Goal: Task Accomplishment & Management: Complete application form

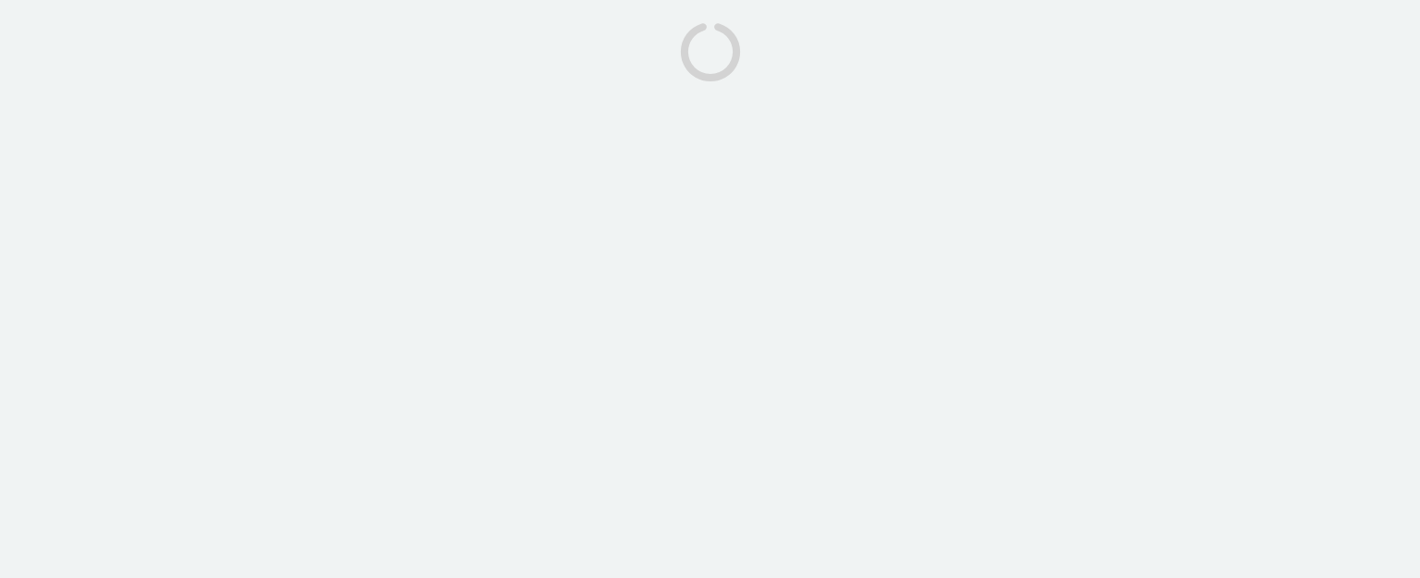
drag, startPoint x: 771, startPoint y: 97, endPoint x: 375, endPoint y: 37, distance: 401.3
click at [680, 85] on body at bounding box center [710, 289] width 1420 height 578
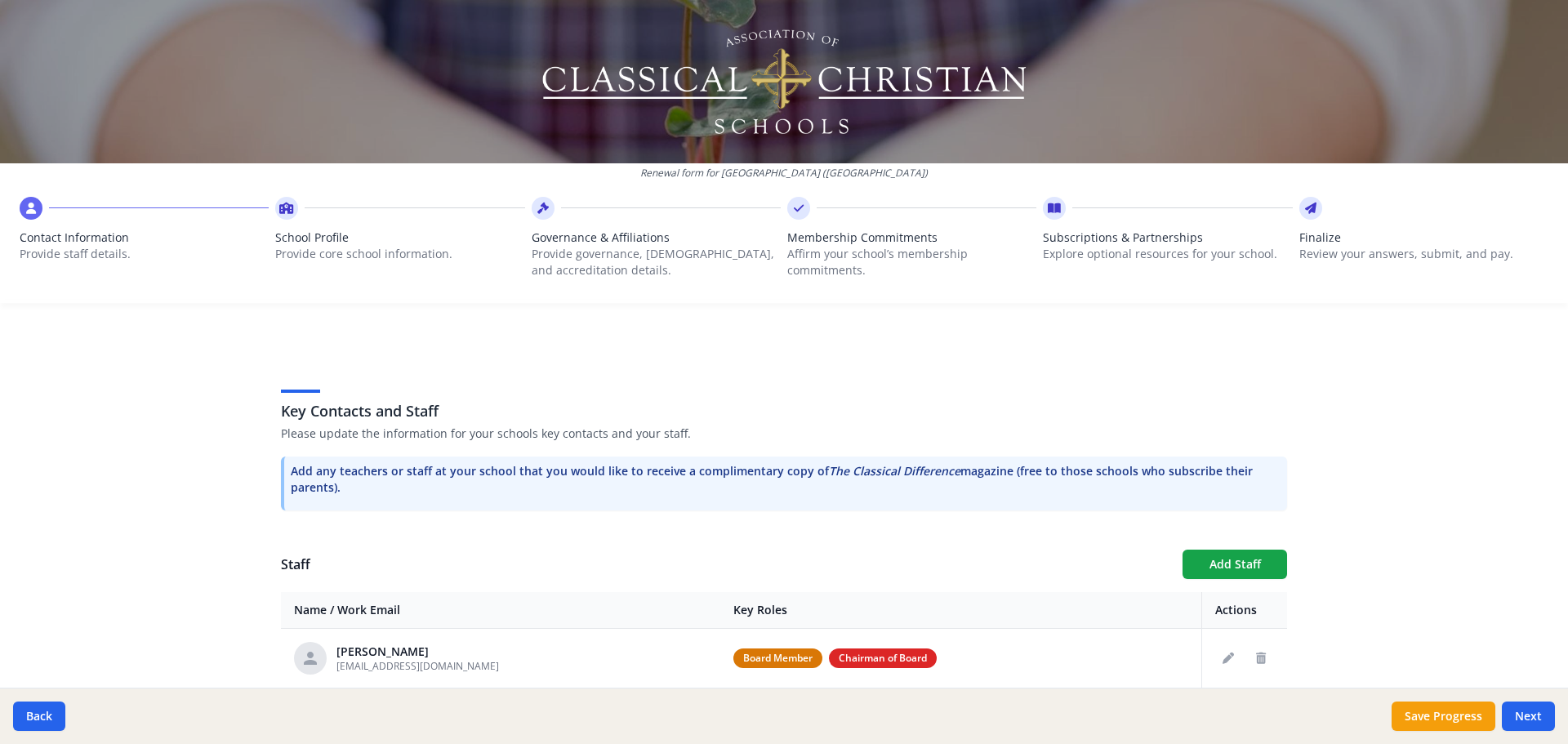
scroll to position [544, 0]
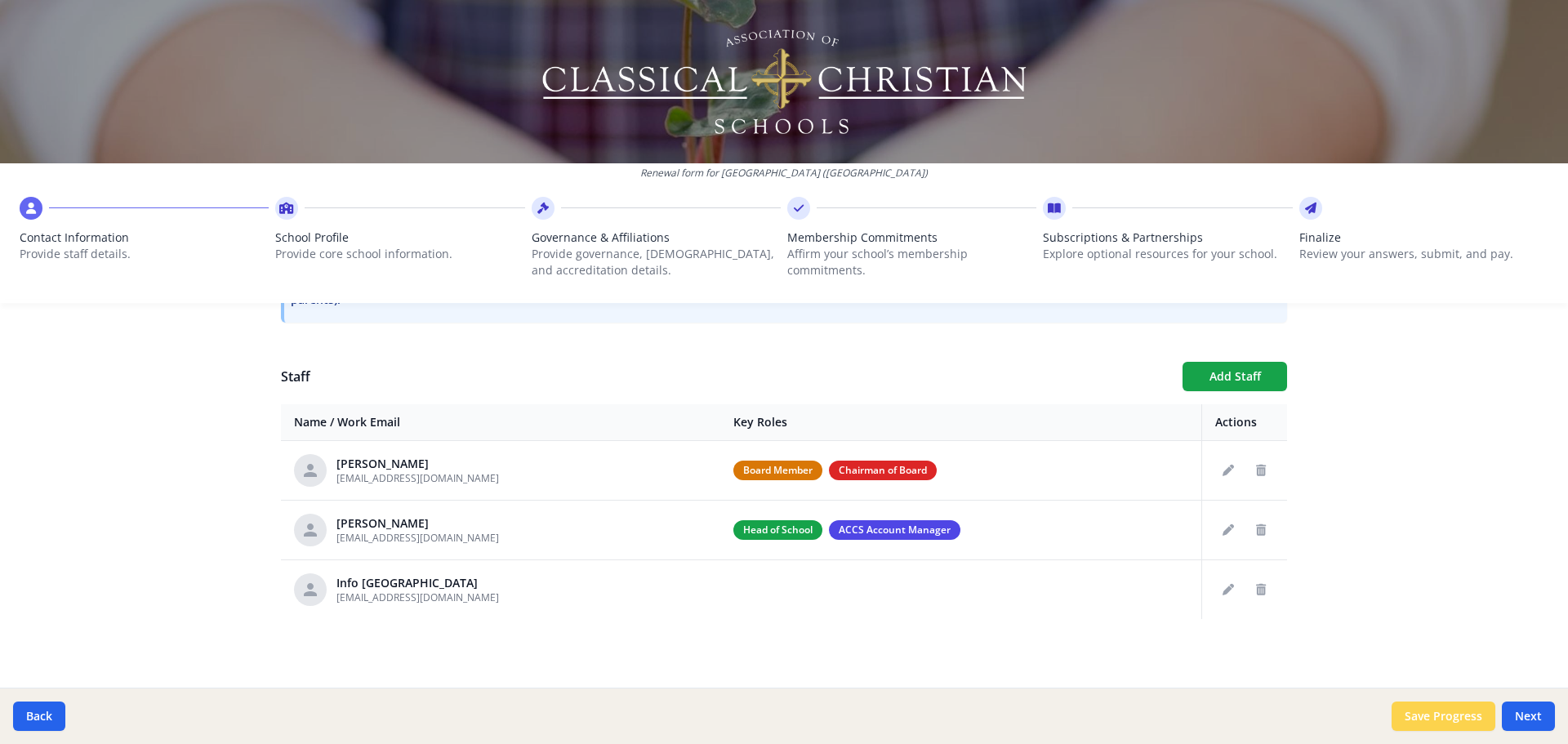
click at [1435, 721] on button "Save Progress" at bounding box center [1443, 715] width 103 height 29
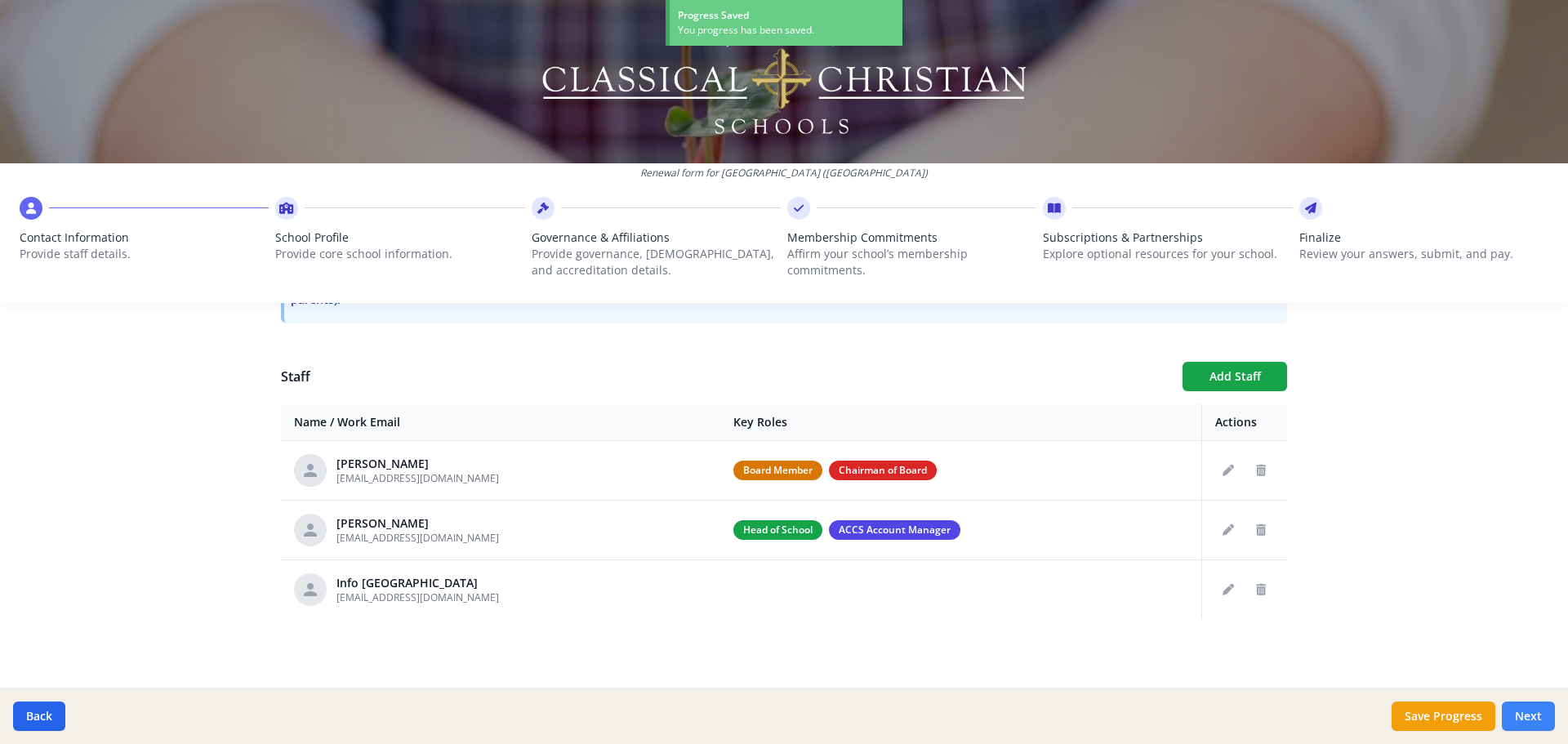
click at [1519, 711] on button "Next" at bounding box center [1528, 715] width 53 height 29
type input "[PHONE_NUMBER]"
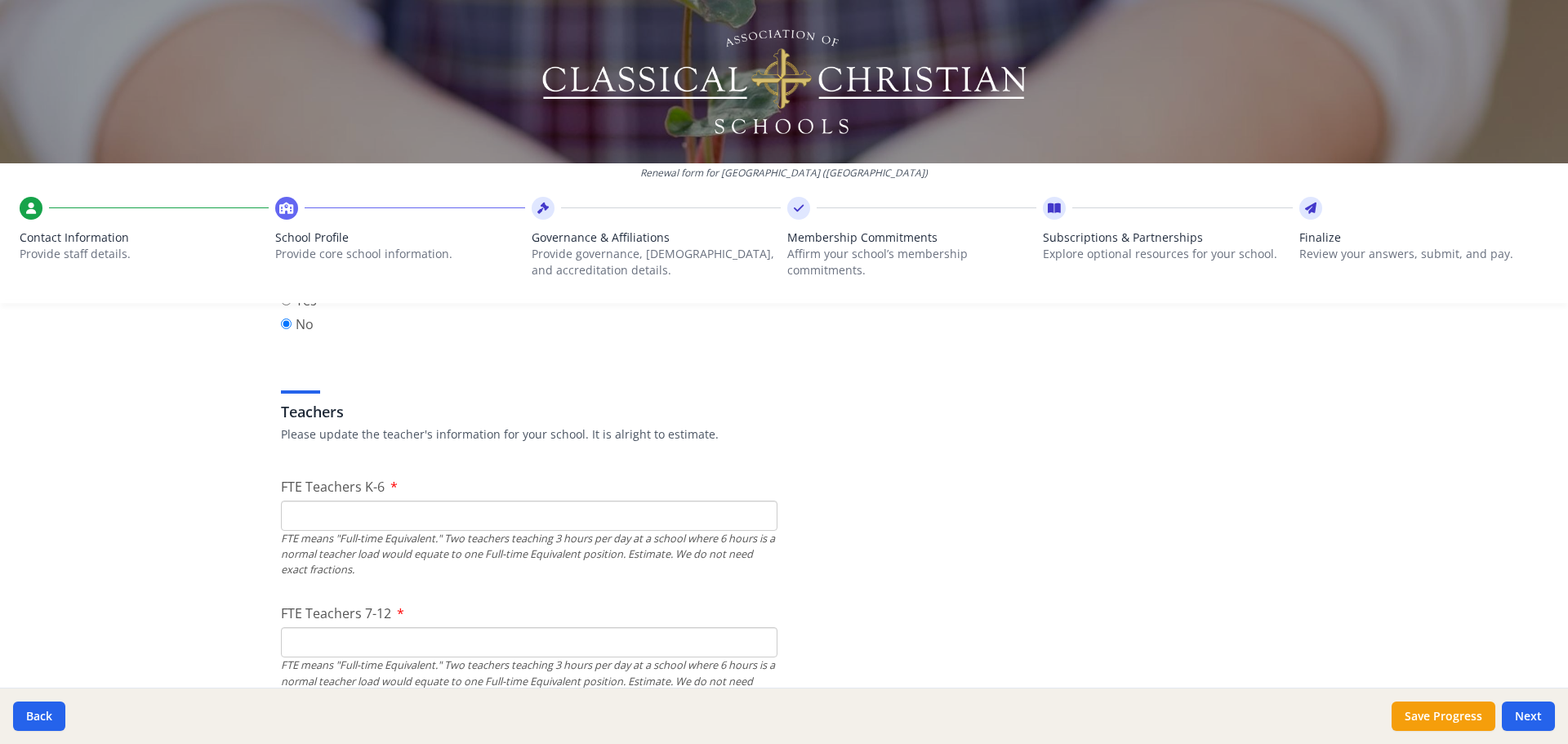
scroll to position [870, 0]
click at [459, 515] on input "FTE Teachers K-6" at bounding box center [529, 522] width 496 height 30
type input "7"
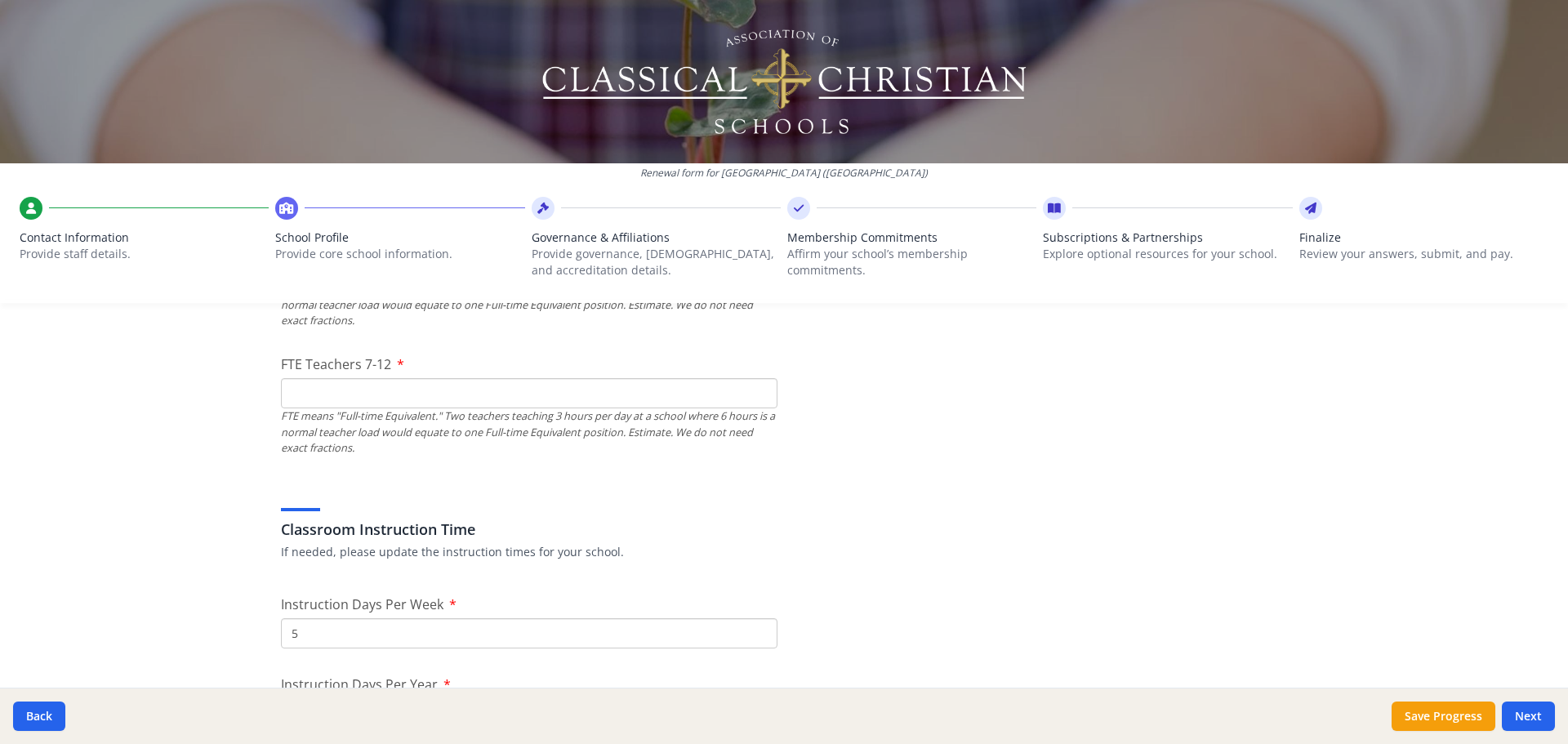
scroll to position [1033, 0]
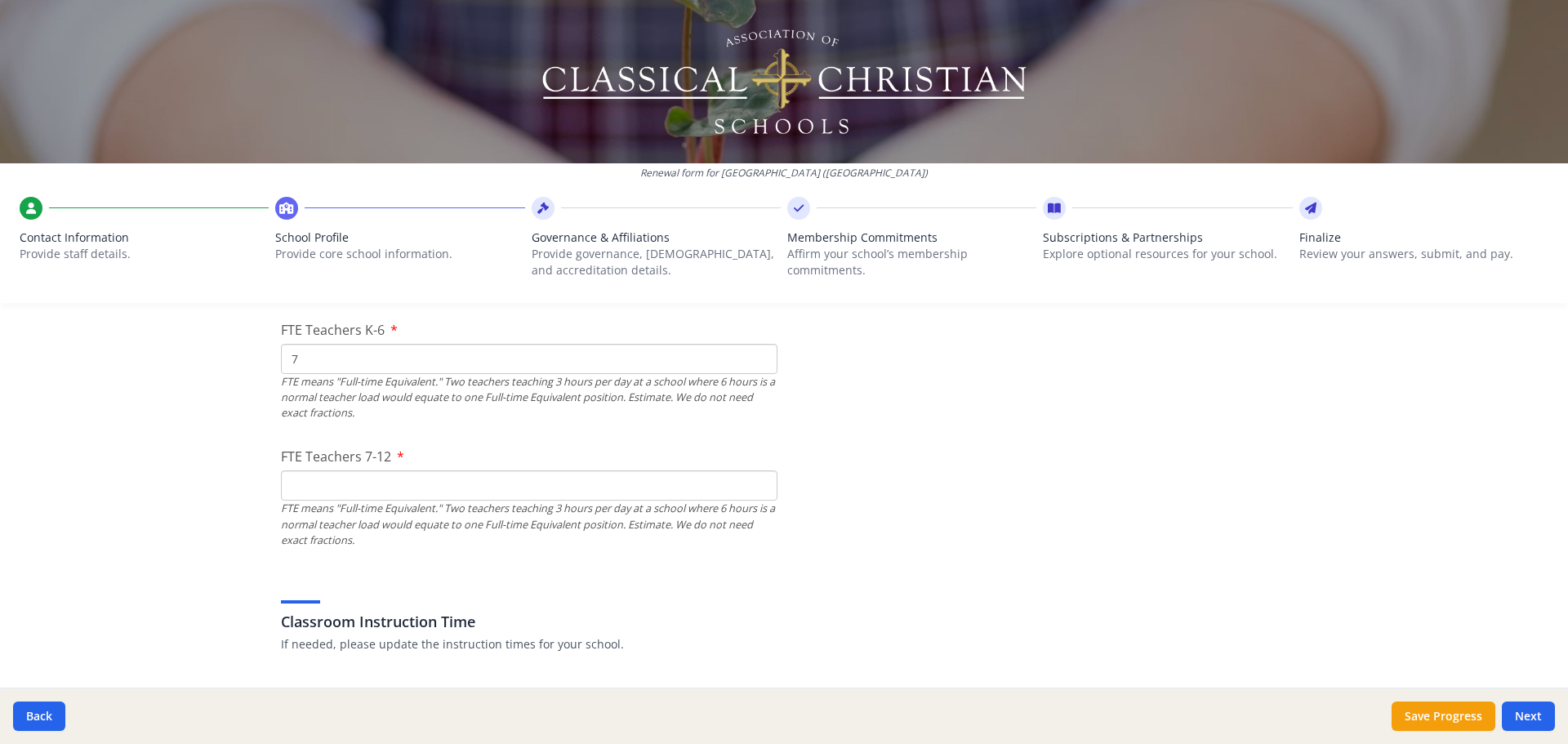
click at [344, 481] on input "FTE Teachers 7-12" at bounding box center [529, 485] width 496 height 30
type input "0"
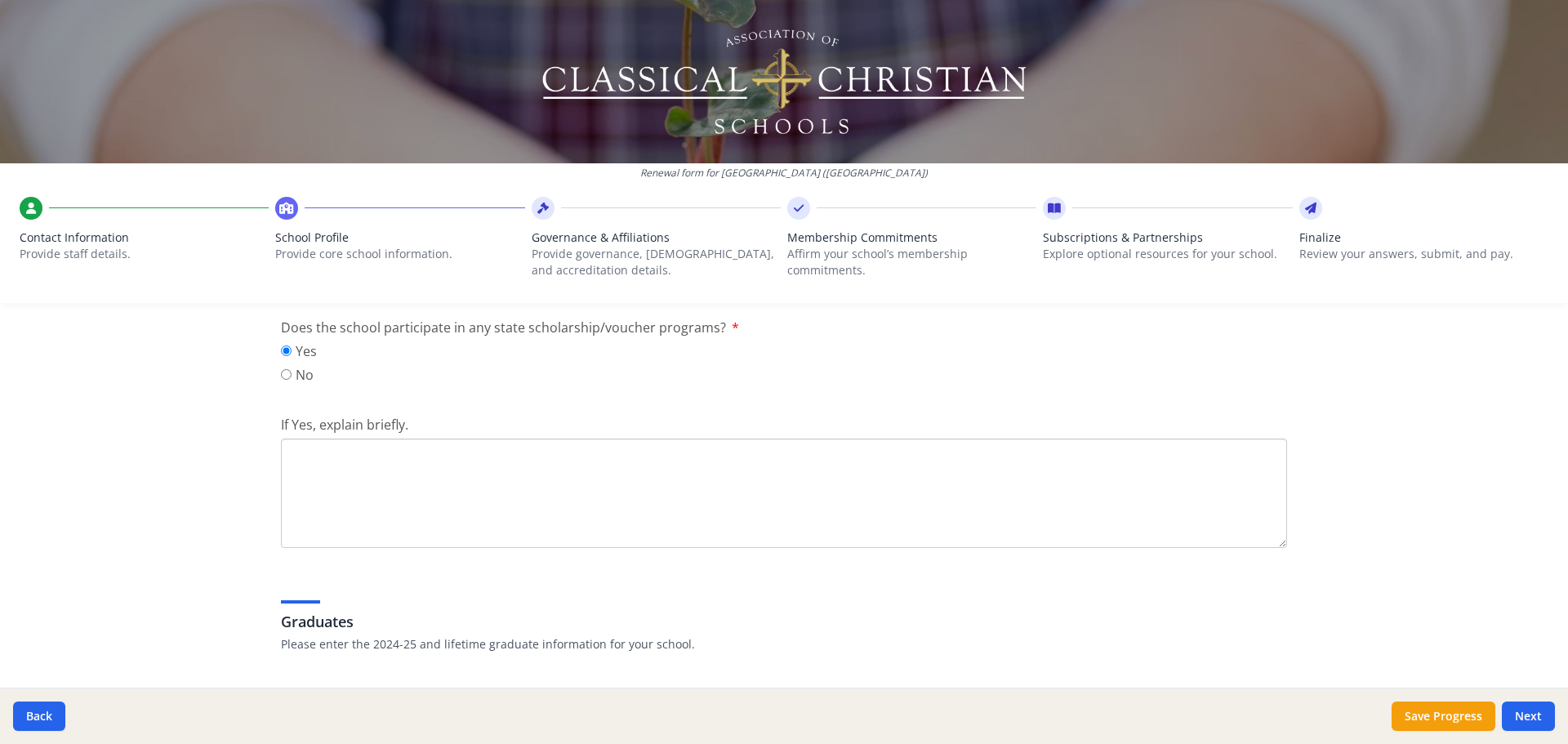
scroll to position [2176, 0]
click at [442, 483] on textarea "If Yes, explain briefly." at bounding box center [783, 492] width 1006 height 109
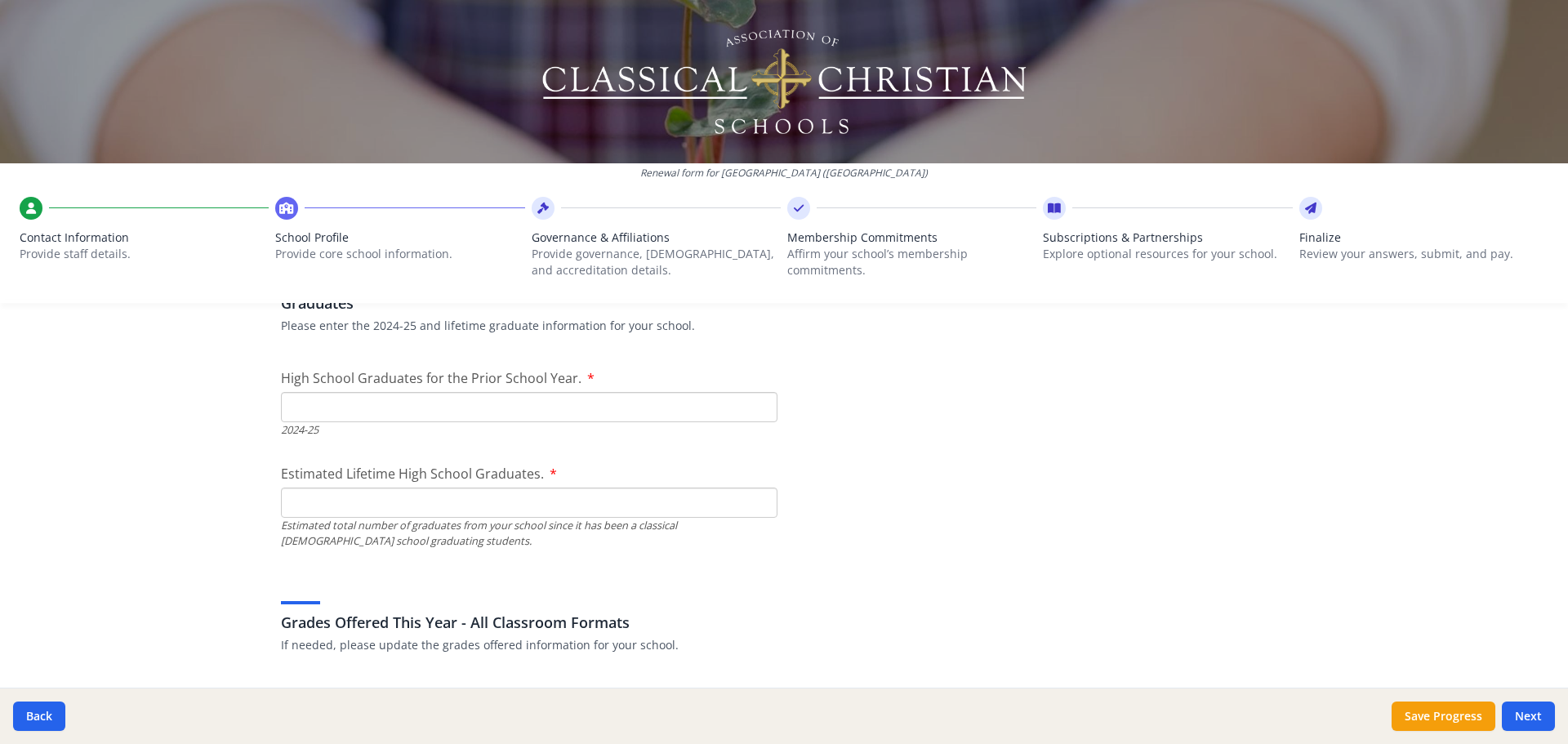
scroll to position [2503, 0]
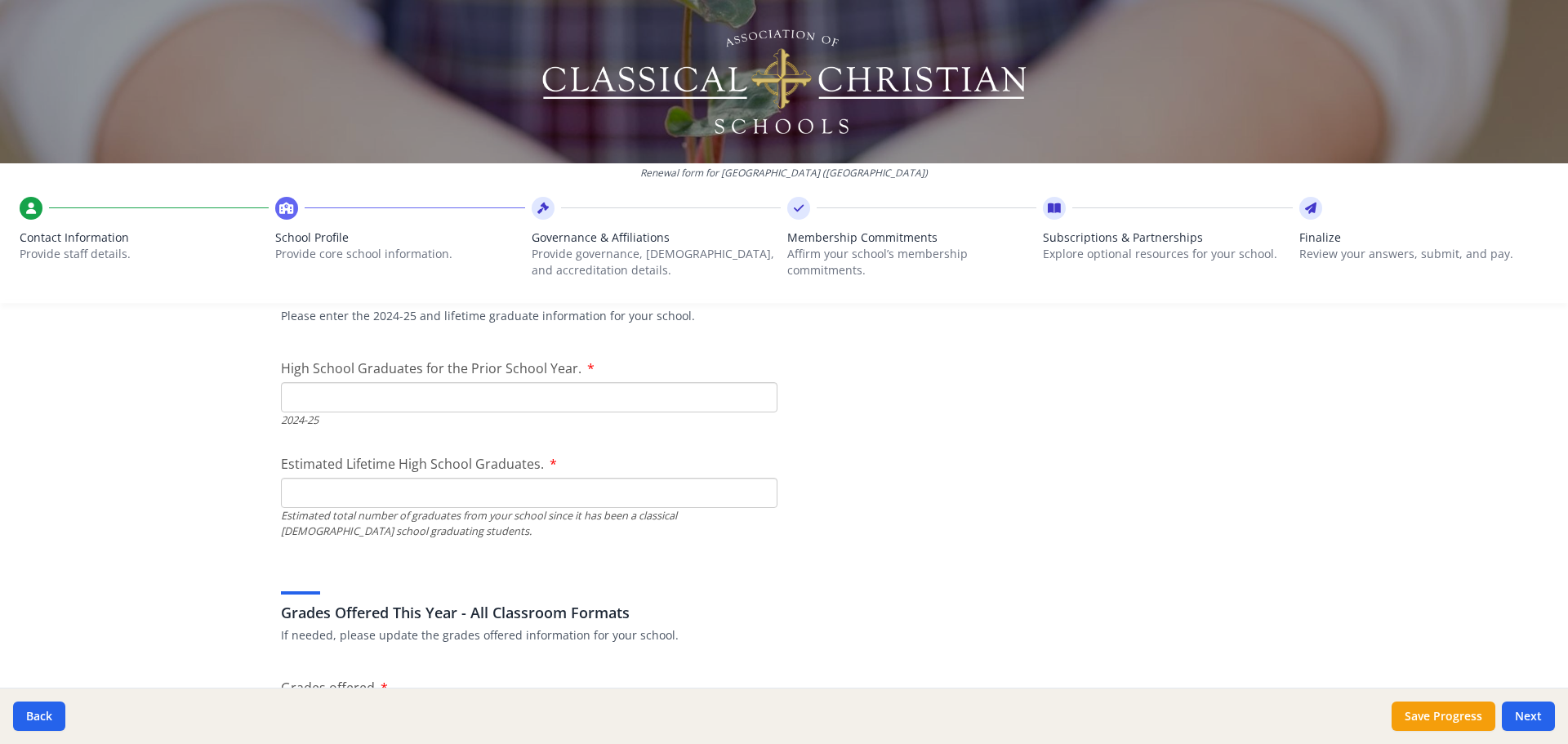
type textarea "Ed Choice Scholarships"
click at [507, 395] on input "High School Graduates for the Prior School Year." at bounding box center [529, 397] width 496 height 30
type input "0"
click at [464, 494] on input "Estimated Lifetime High School Graduates." at bounding box center [529, 492] width 496 height 30
type input "0"
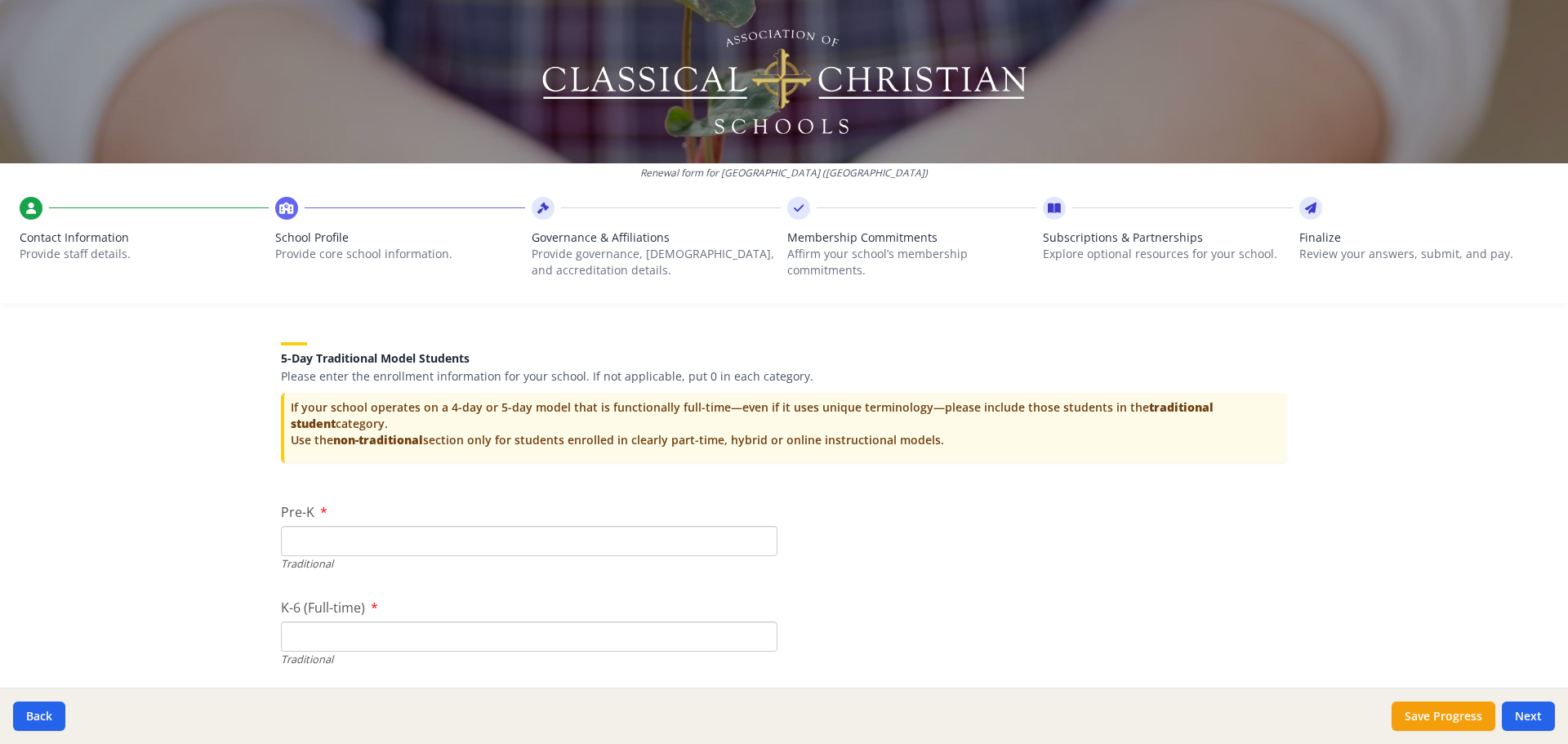
scroll to position [3401, 0]
click at [360, 543] on input "Pre-K" at bounding box center [529, 539] width 496 height 30
type input "24"
drag, startPoint x: 67, startPoint y: 556, endPoint x: 130, endPoint y: 529, distance: 68.5
click at [67, 555] on div "Renewal form for [GEOGRAPHIC_DATA] ([GEOGRAPHIC_DATA]) Contact Information Prov…" at bounding box center [784, 372] width 1568 height 744
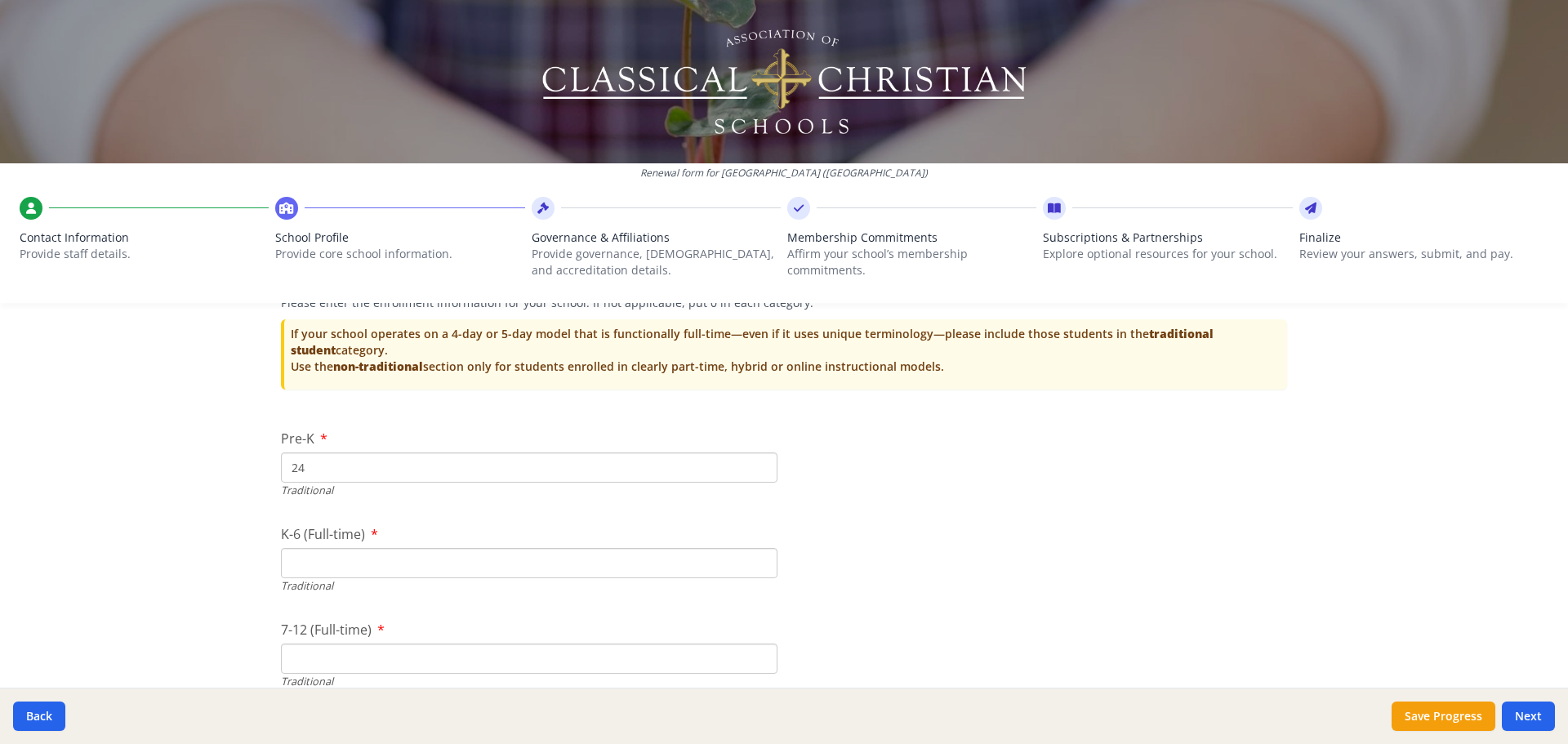
scroll to position [3564, 0]
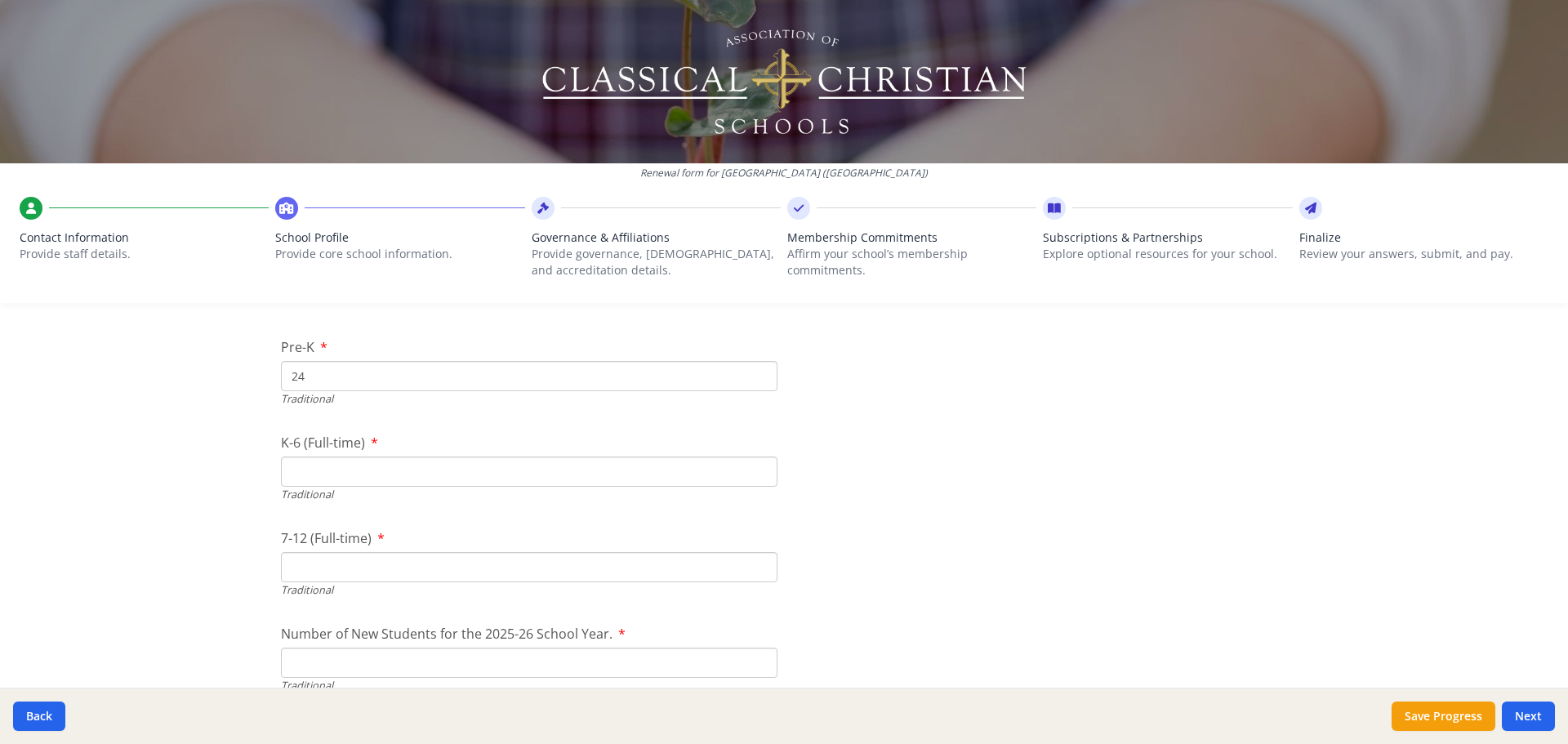
click at [342, 467] on input "K-6 (Full-time)" at bounding box center [529, 471] width 496 height 30
type input "87"
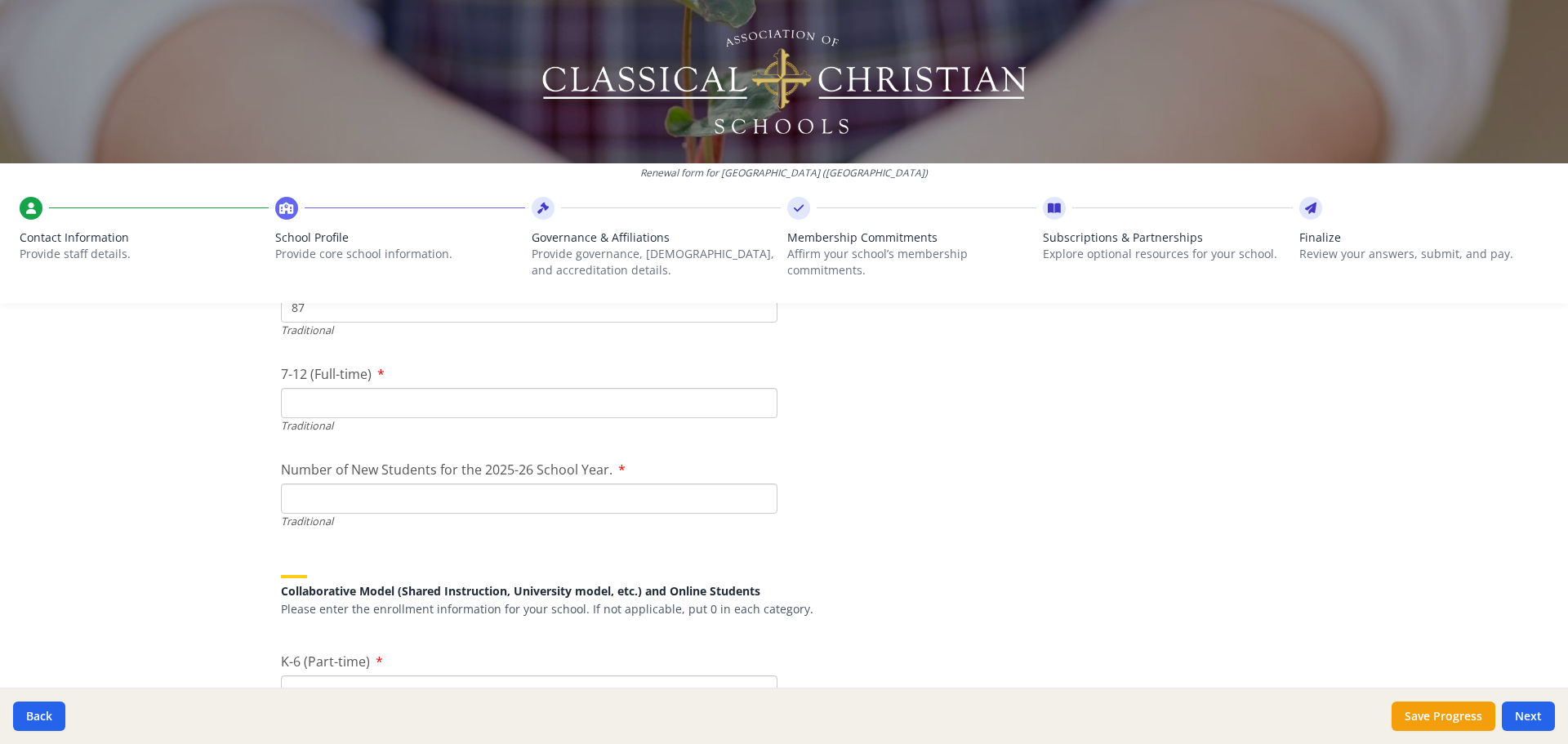
scroll to position [3727, 0]
click at [435, 406] on input "7-12 (Full-time)" at bounding box center [529, 403] width 496 height 30
type input "0"
click at [457, 505] on input "Number of New Students for the 2025-26 School Year." at bounding box center [529, 499] width 496 height 30
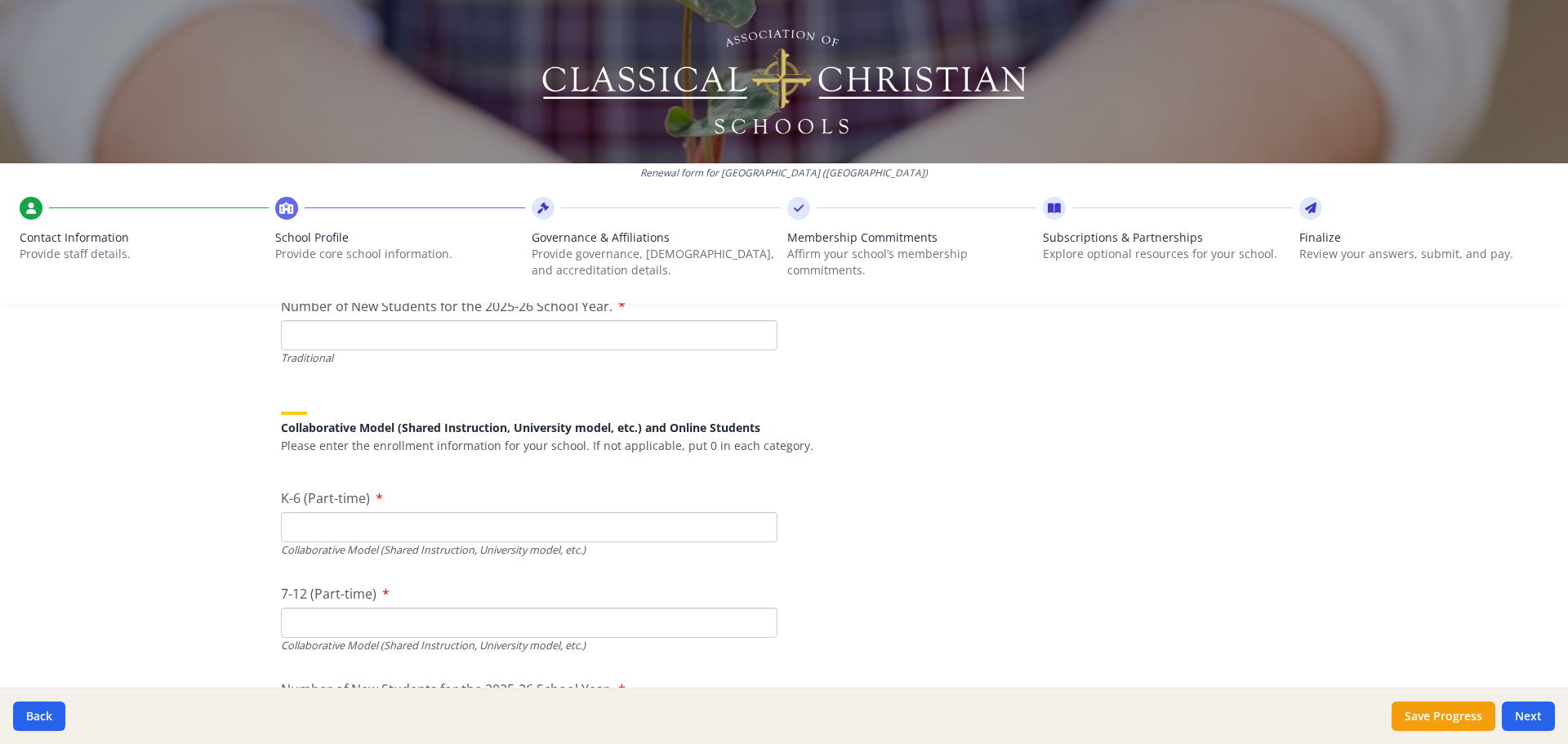
scroll to position [3890, 0]
type input "30"
click at [928, 461] on div "Collaborative Model (Shared Instruction, University model, etc.) and Online Stu…" at bounding box center [783, 427] width 1006 height 70
click at [350, 534] on input "K-6 (Part-time)" at bounding box center [529, 528] width 496 height 30
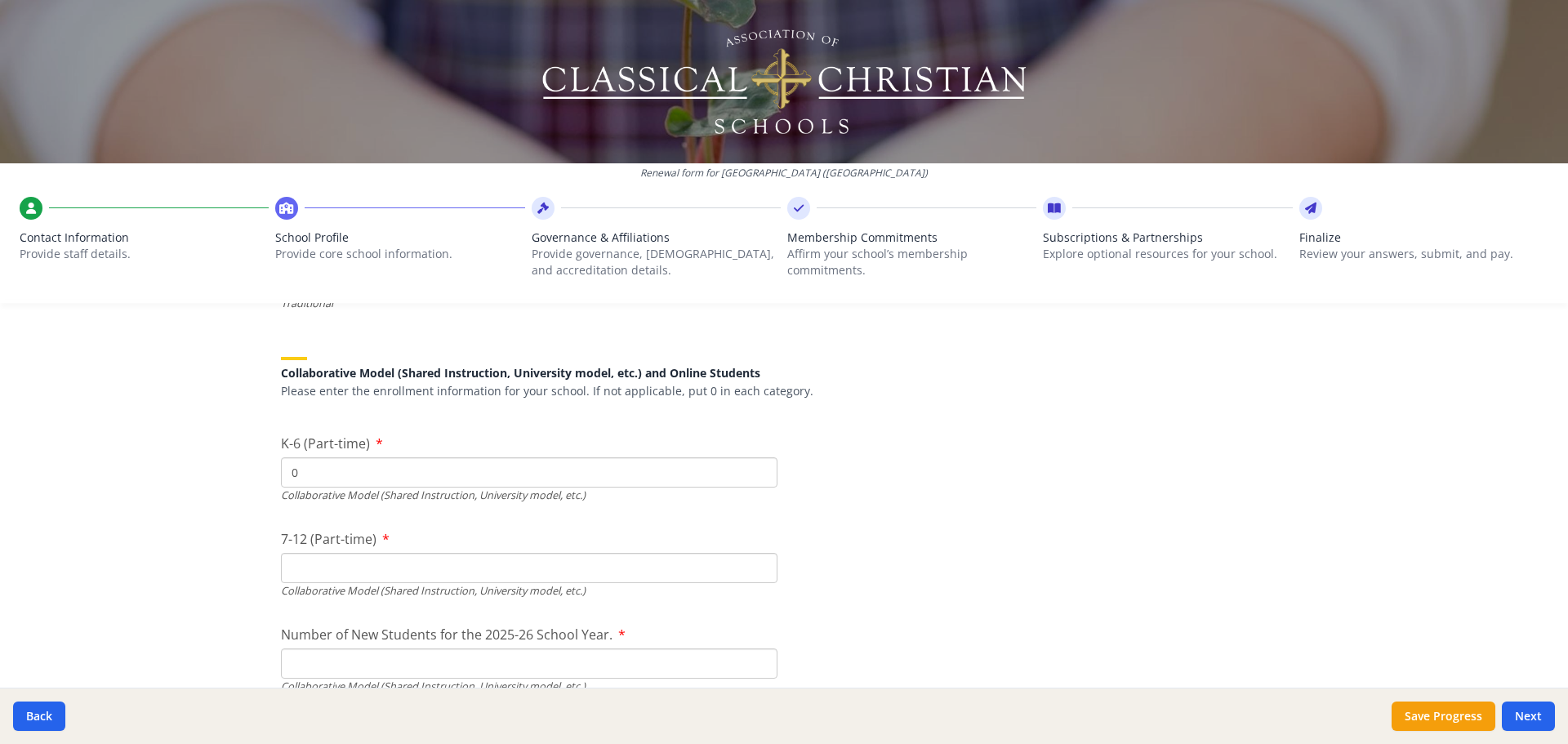
scroll to position [3972, 0]
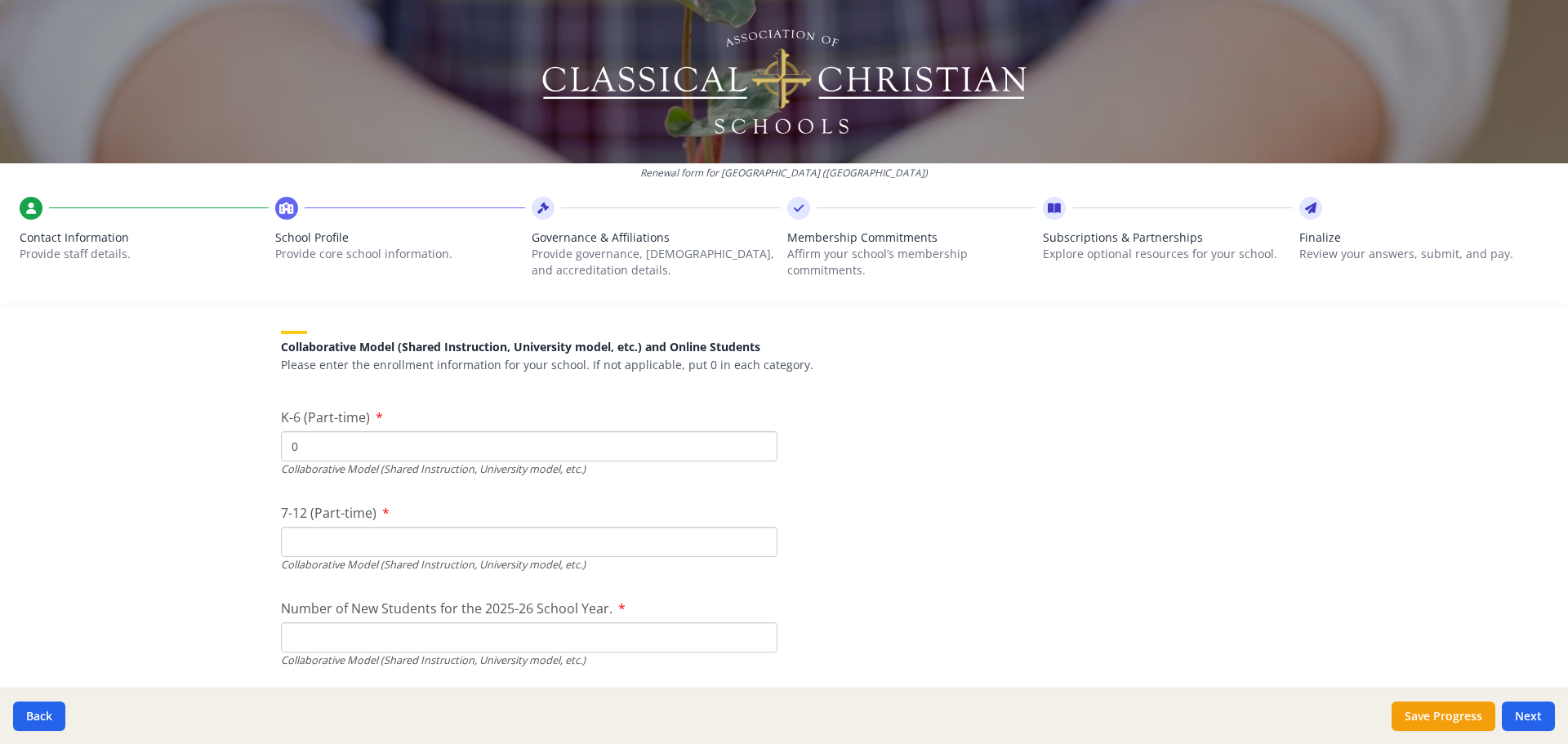
type input "0"
click at [345, 552] on input "7-12 (Part-time)" at bounding box center [529, 542] width 496 height 30
type input "0"
click at [335, 626] on input "Number of New Students for the 2025-26 School Year." at bounding box center [529, 637] width 496 height 30
type input "0"
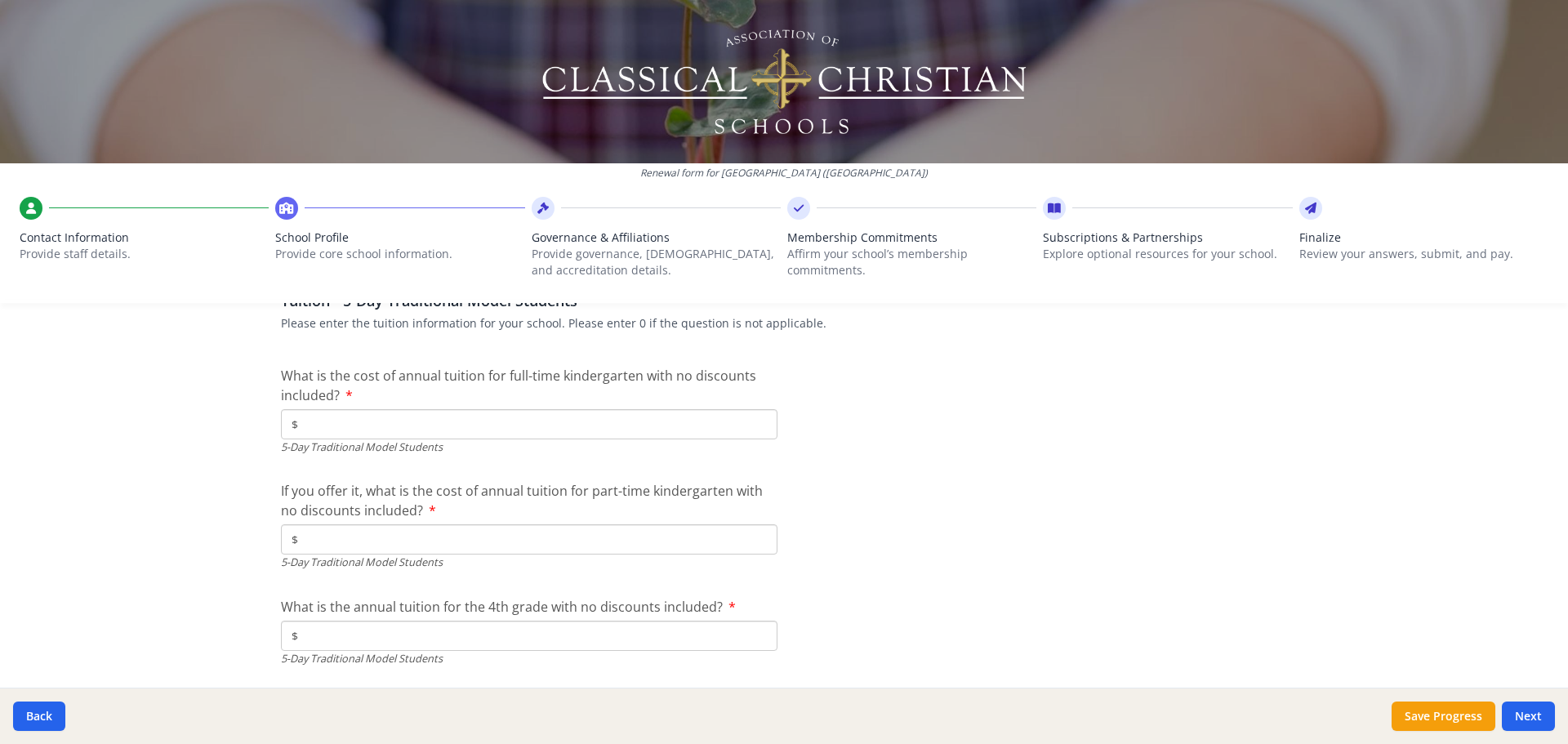
scroll to position [4462, 0]
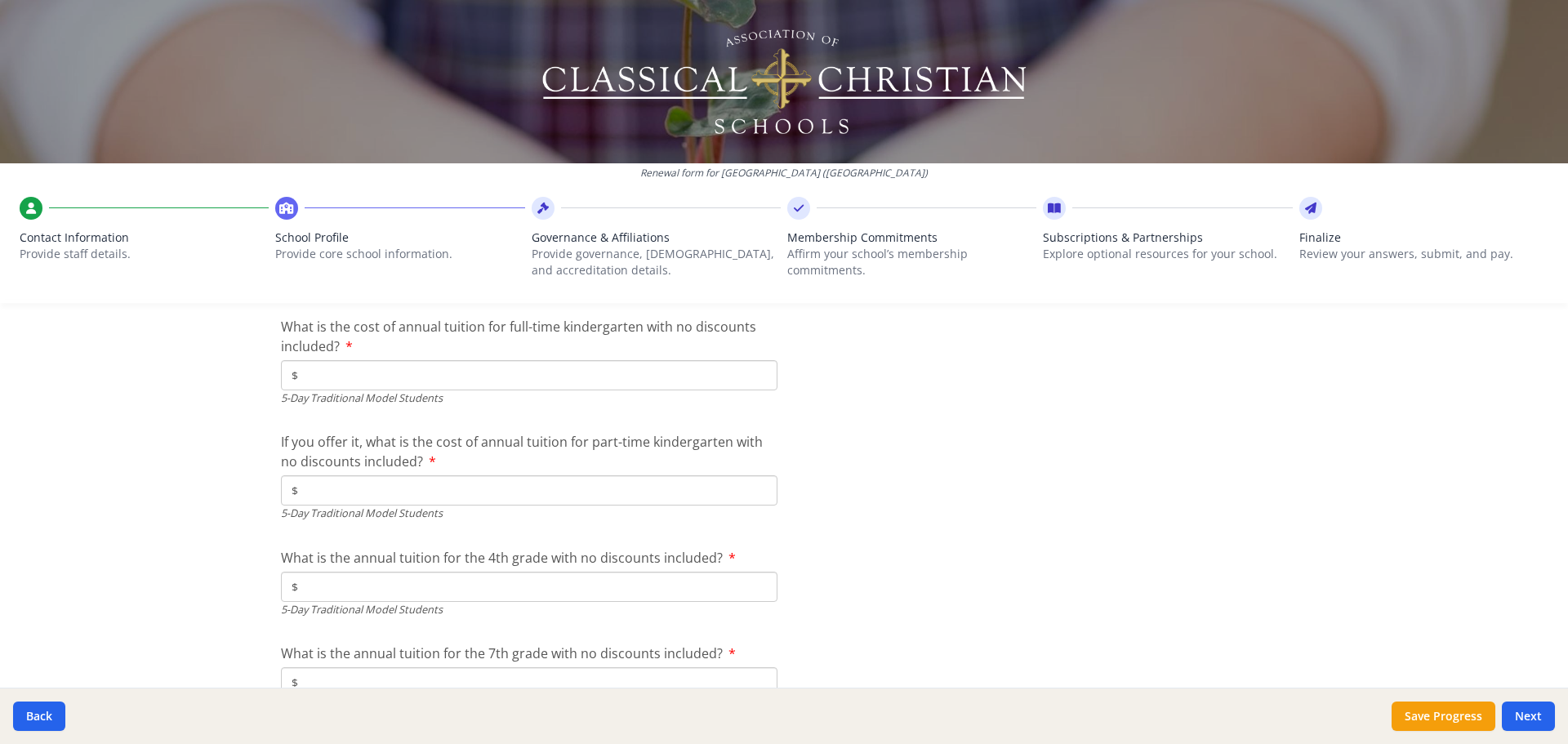
click at [408, 382] on input "$" at bounding box center [529, 375] width 496 height 30
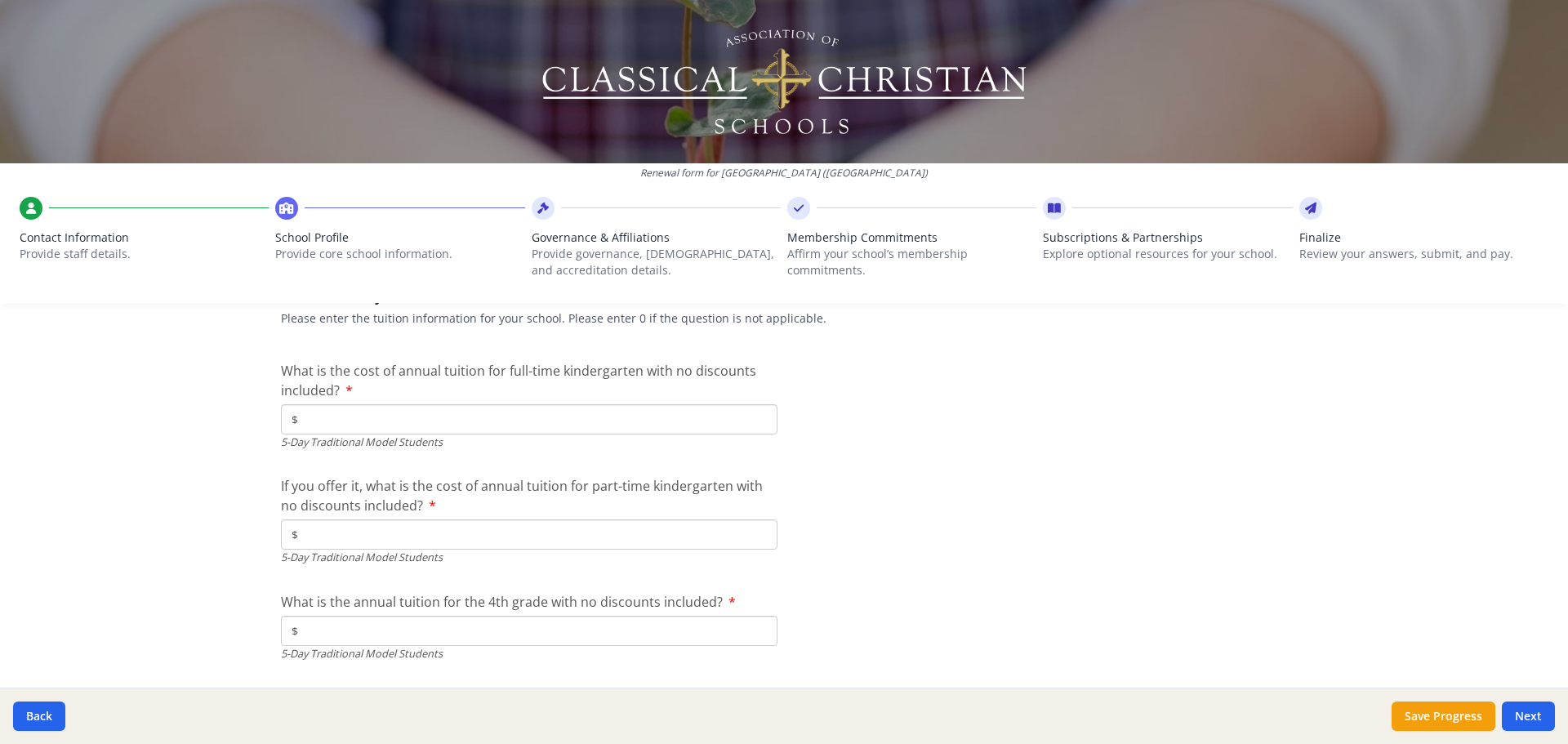
scroll to position [4380, 0]
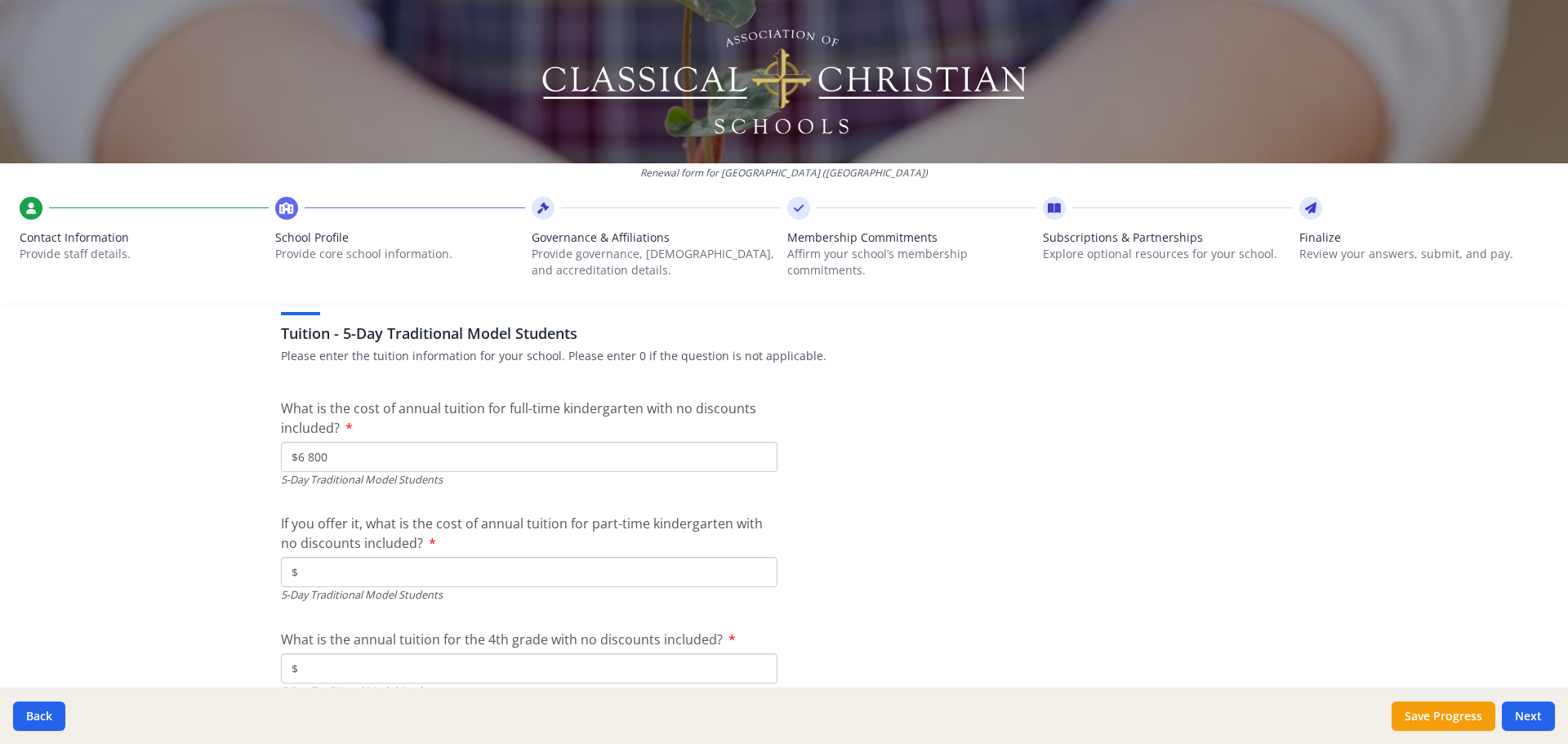
type input "$6 800"
click at [538, 560] on input "$" at bounding box center [529, 572] width 496 height 30
type input "$0"
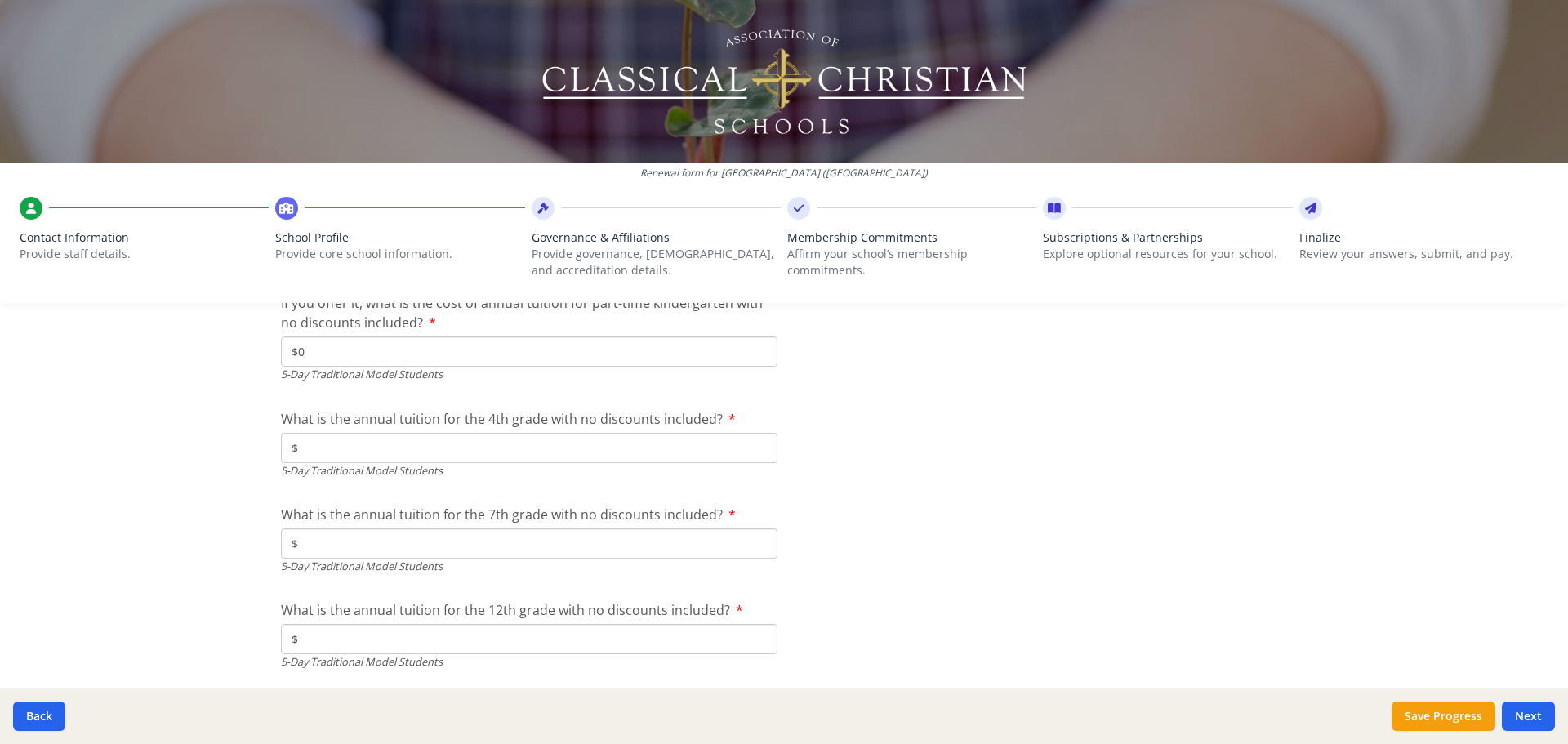
scroll to position [4626, 0]
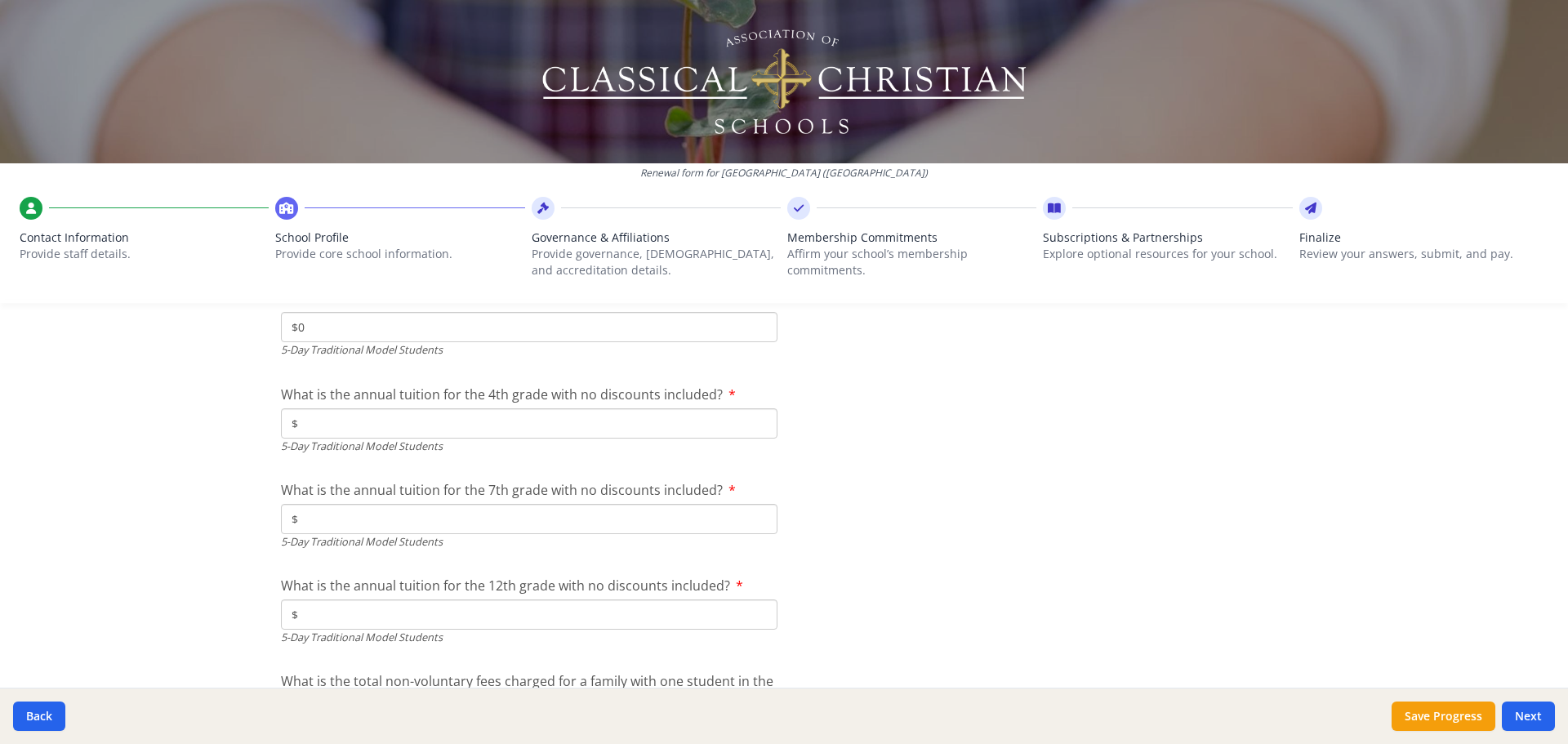
click at [434, 425] on input "$" at bounding box center [529, 423] width 496 height 30
type input "$6 800"
click at [439, 514] on input "$" at bounding box center [529, 519] width 496 height 30
type input "$0"
click at [437, 621] on input "$" at bounding box center [529, 614] width 496 height 30
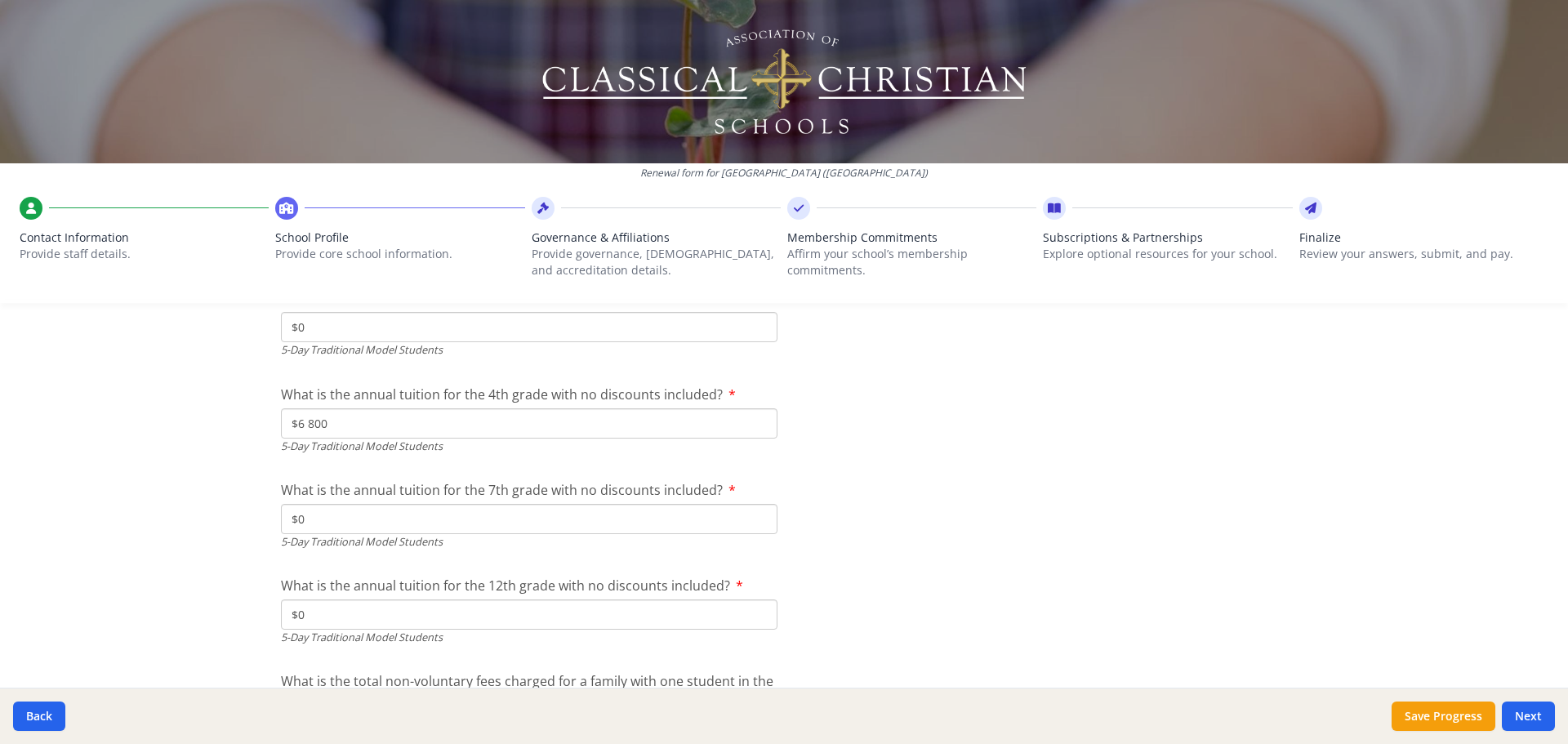
type input "$0"
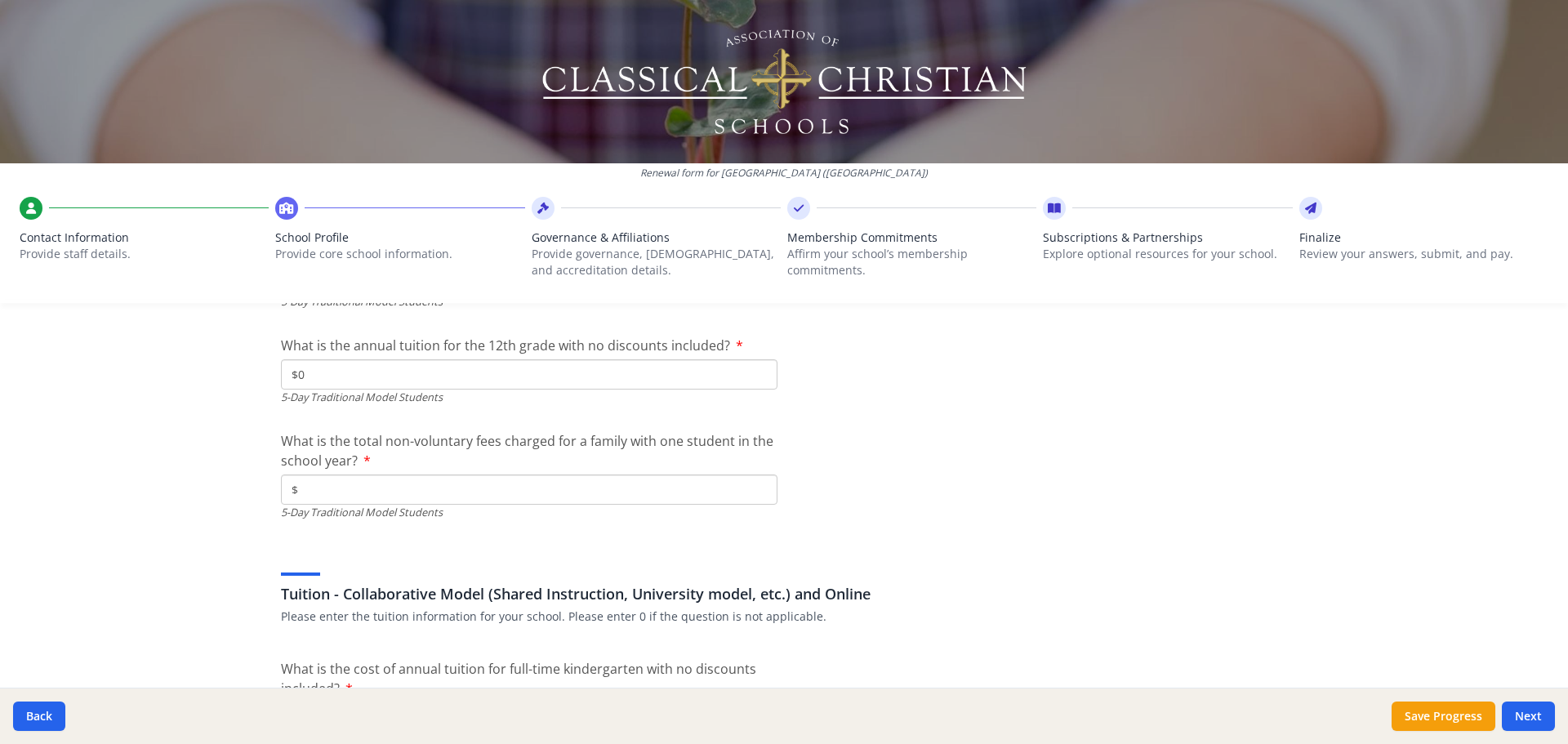
scroll to position [4870, 0]
click at [499, 477] on input "$" at bounding box center [529, 485] width 496 height 30
type input "$500"
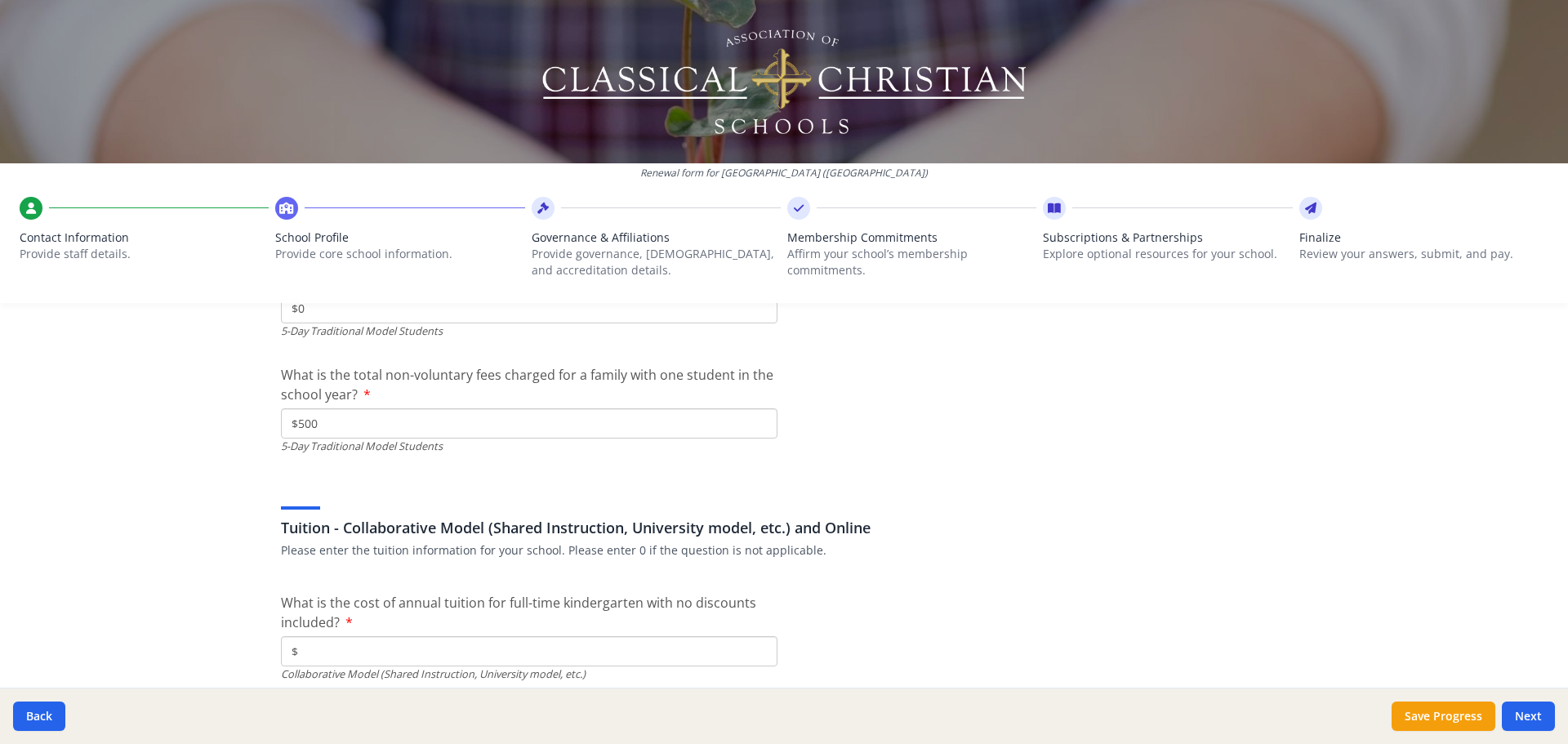
scroll to position [5033, 0]
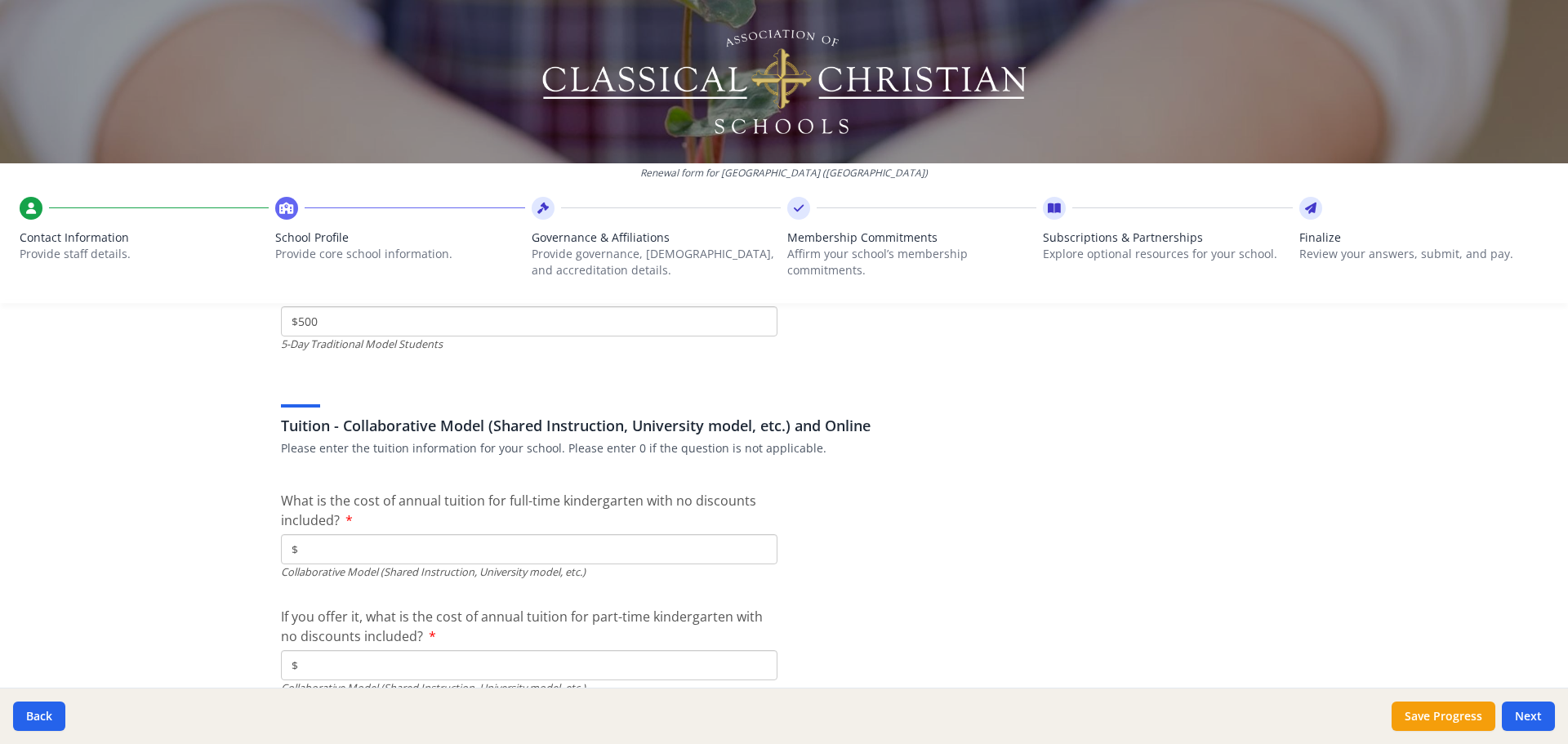
click at [384, 534] on input "$" at bounding box center [529, 549] width 496 height 30
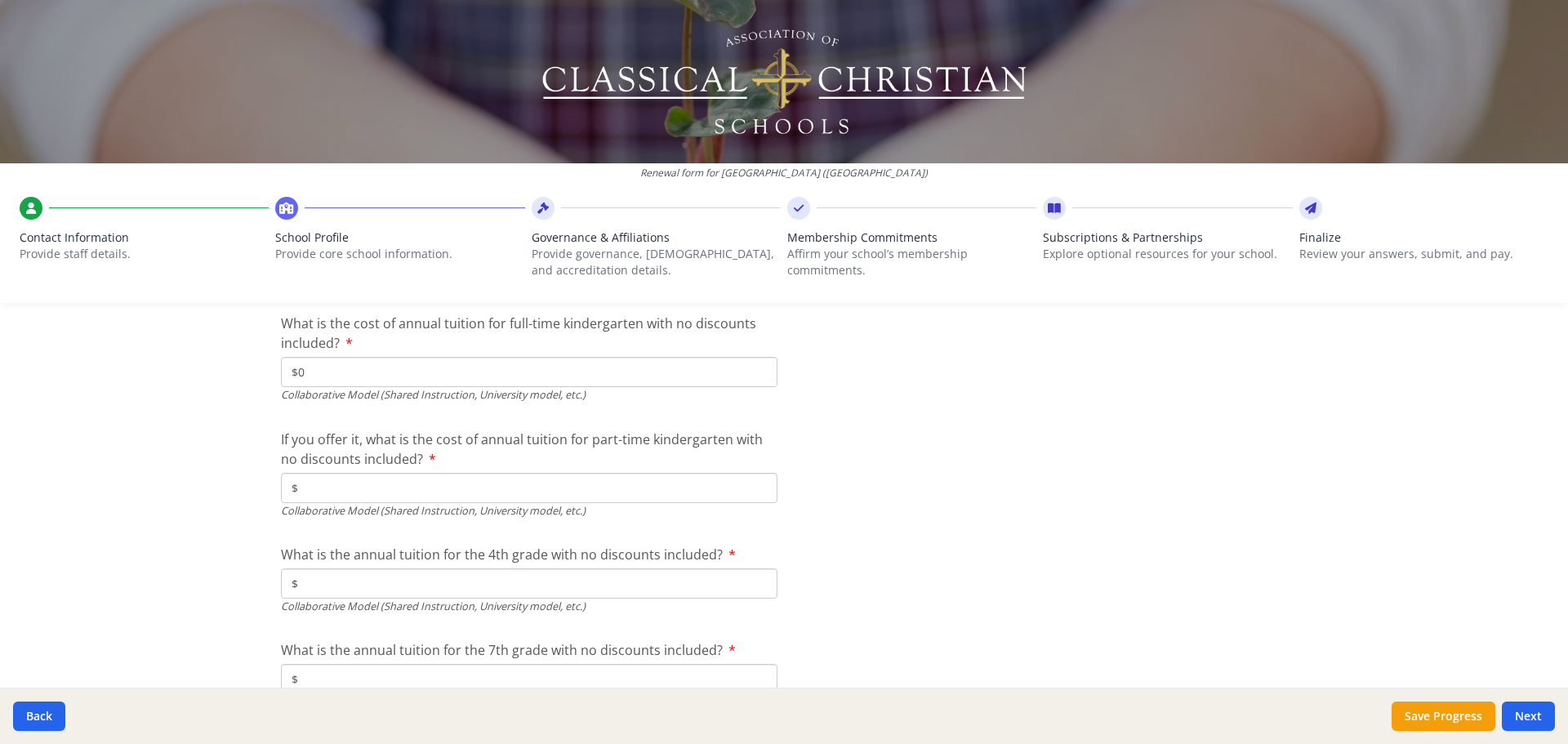
scroll to position [5278, 0]
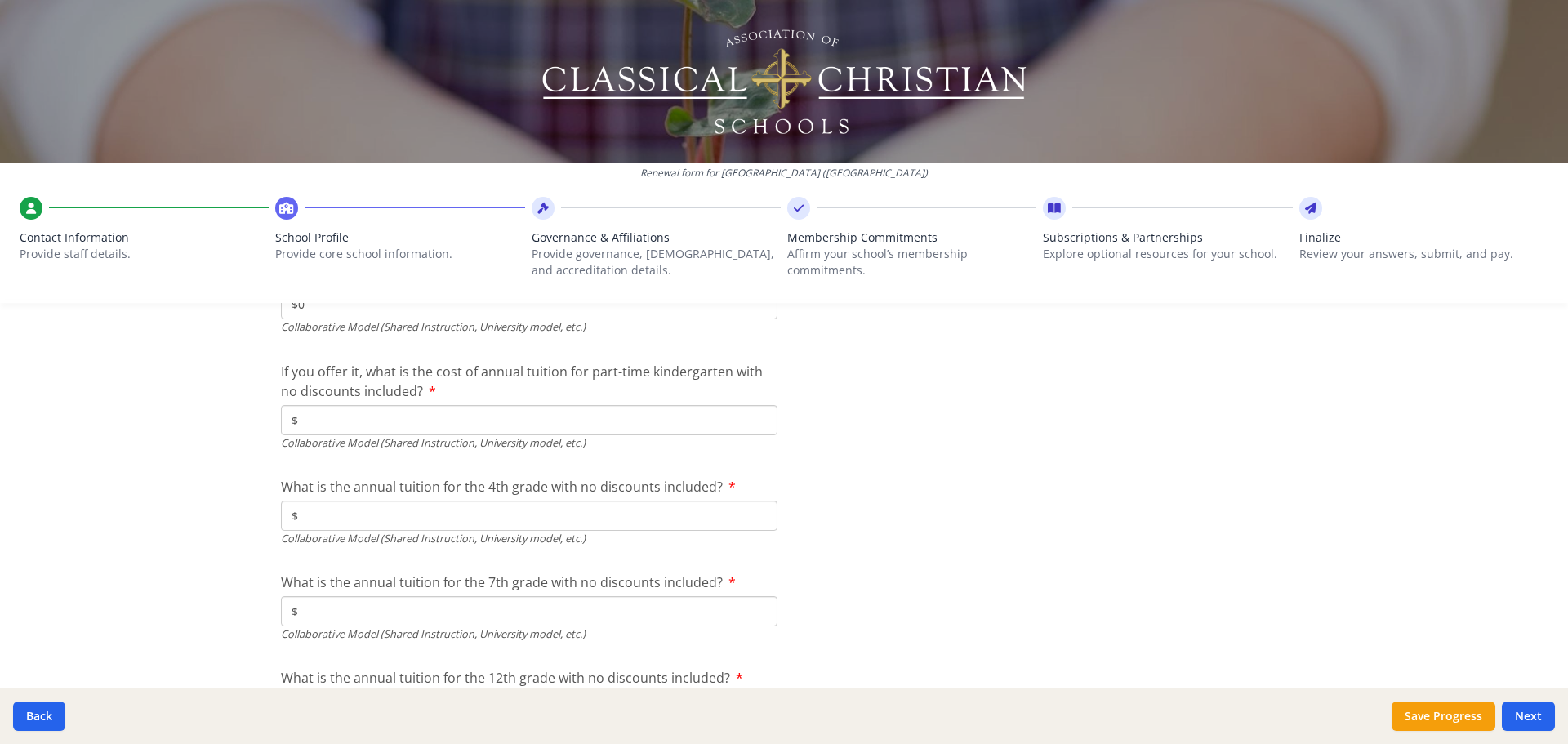
type input "$0"
click at [358, 428] on input "$" at bounding box center [529, 420] width 496 height 30
type input "$0"
click at [363, 509] on input "$" at bounding box center [529, 515] width 496 height 30
type input "$0"
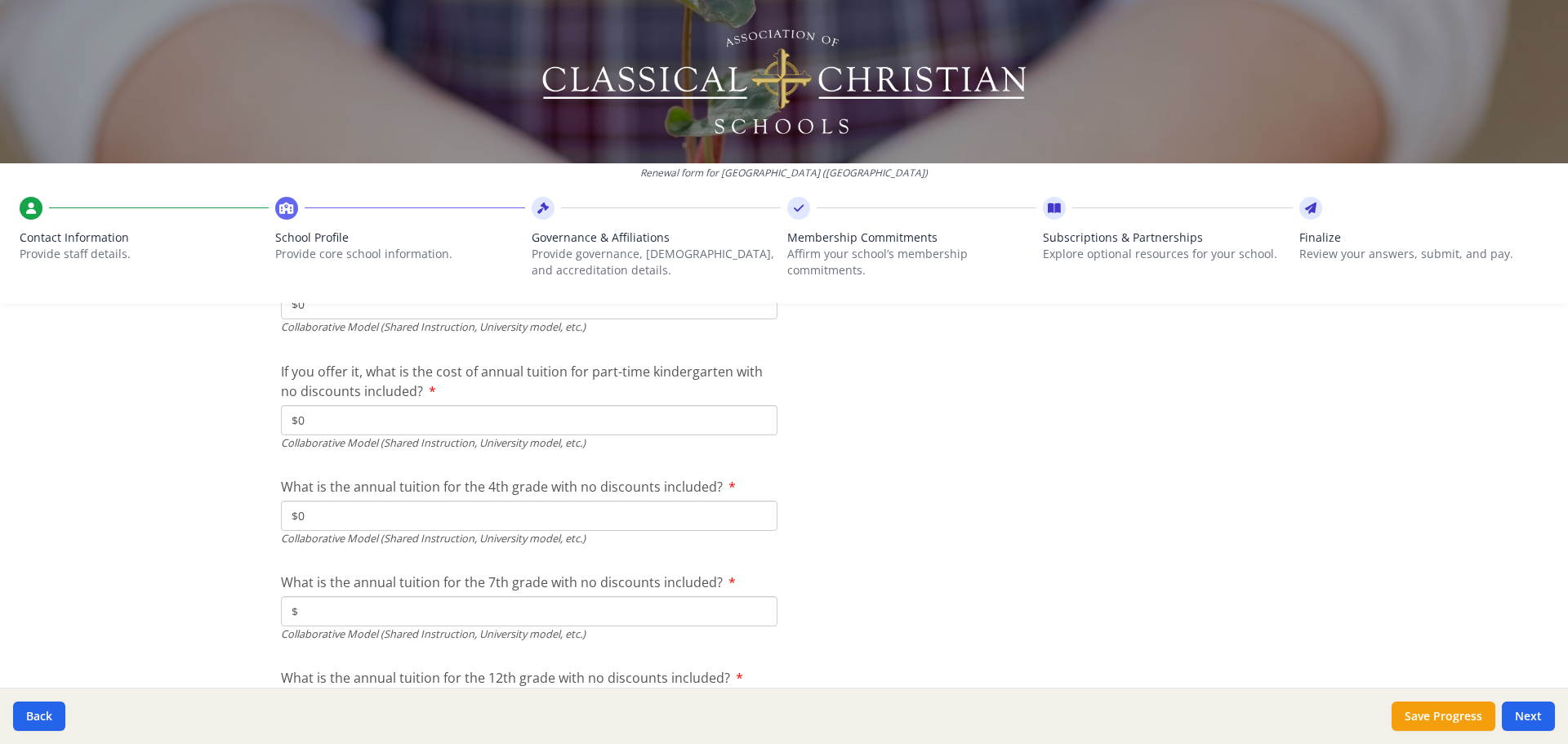
drag, startPoint x: 383, startPoint y: 590, endPoint x: 343, endPoint y: 619, distance: 49.4
click at [364, 610] on div "What is the annual tuition for the 7th grade with no discounts included? $ Coll…" at bounding box center [529, 606] width 496 height 70
click at [343, 619] on input "$" at bounding box center [529, 611] width 496 height 30
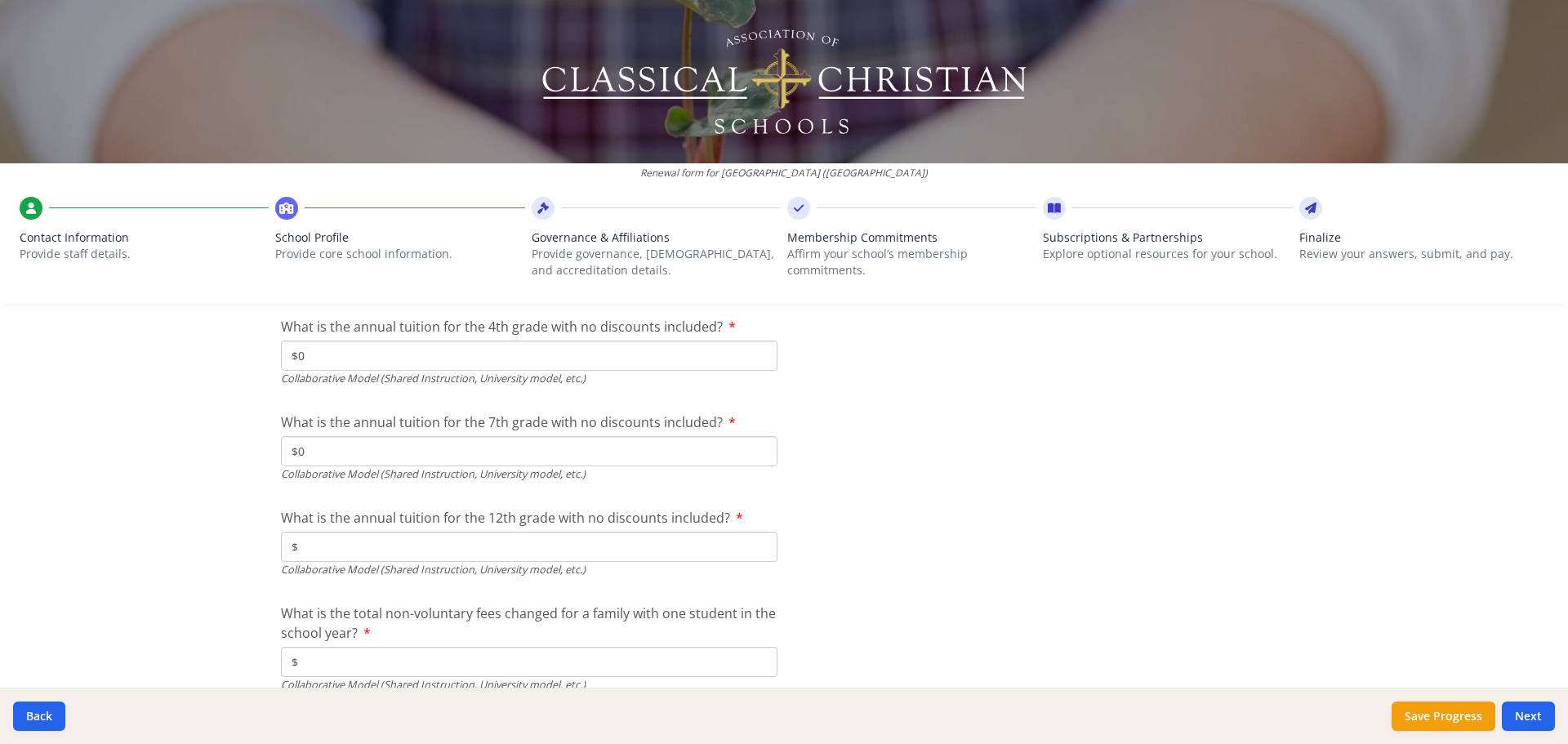
scroll to position [5441, 0]
type input "$0"
click at [343, 558] on input "$" at bounding box center [529, 543] width 496 height 30
type input "$0"
click at [332, 650] on input "$" at bounding box center [529, 658] width 496 height 30
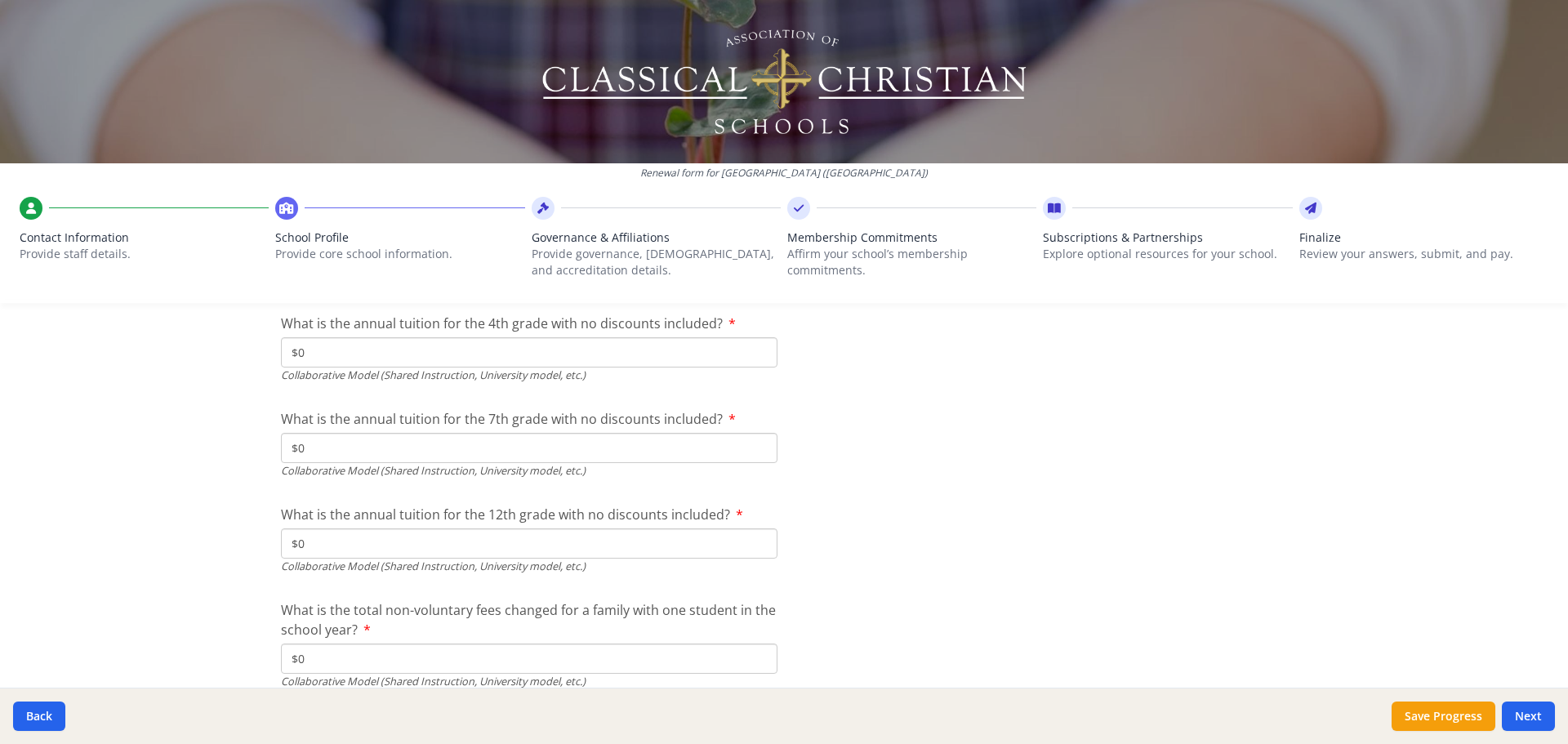
scroll to position [5512, 0]
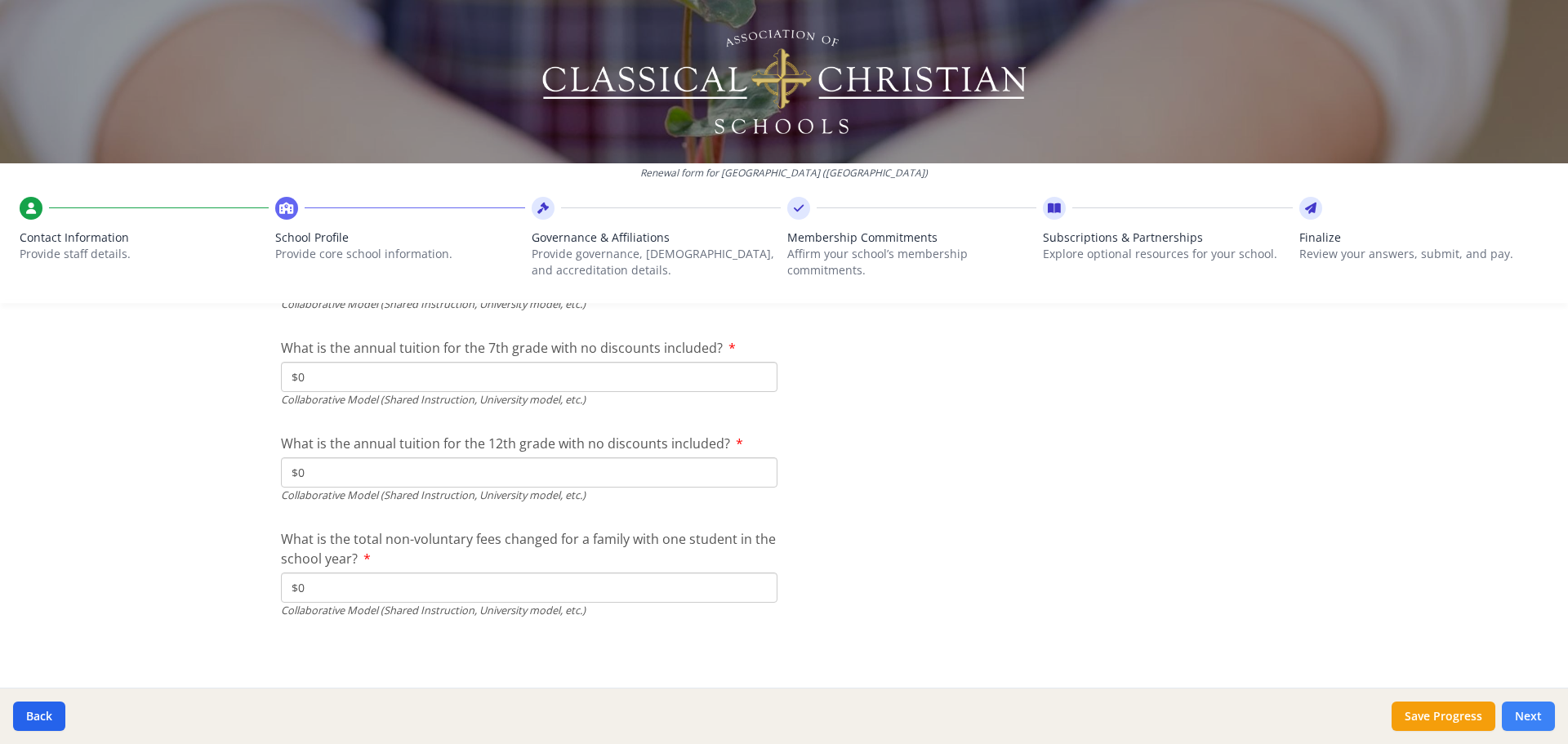
type input "$0"
click at [1539, 724] on button "Next" at bounding box center [1528, 715] width 53 height 29
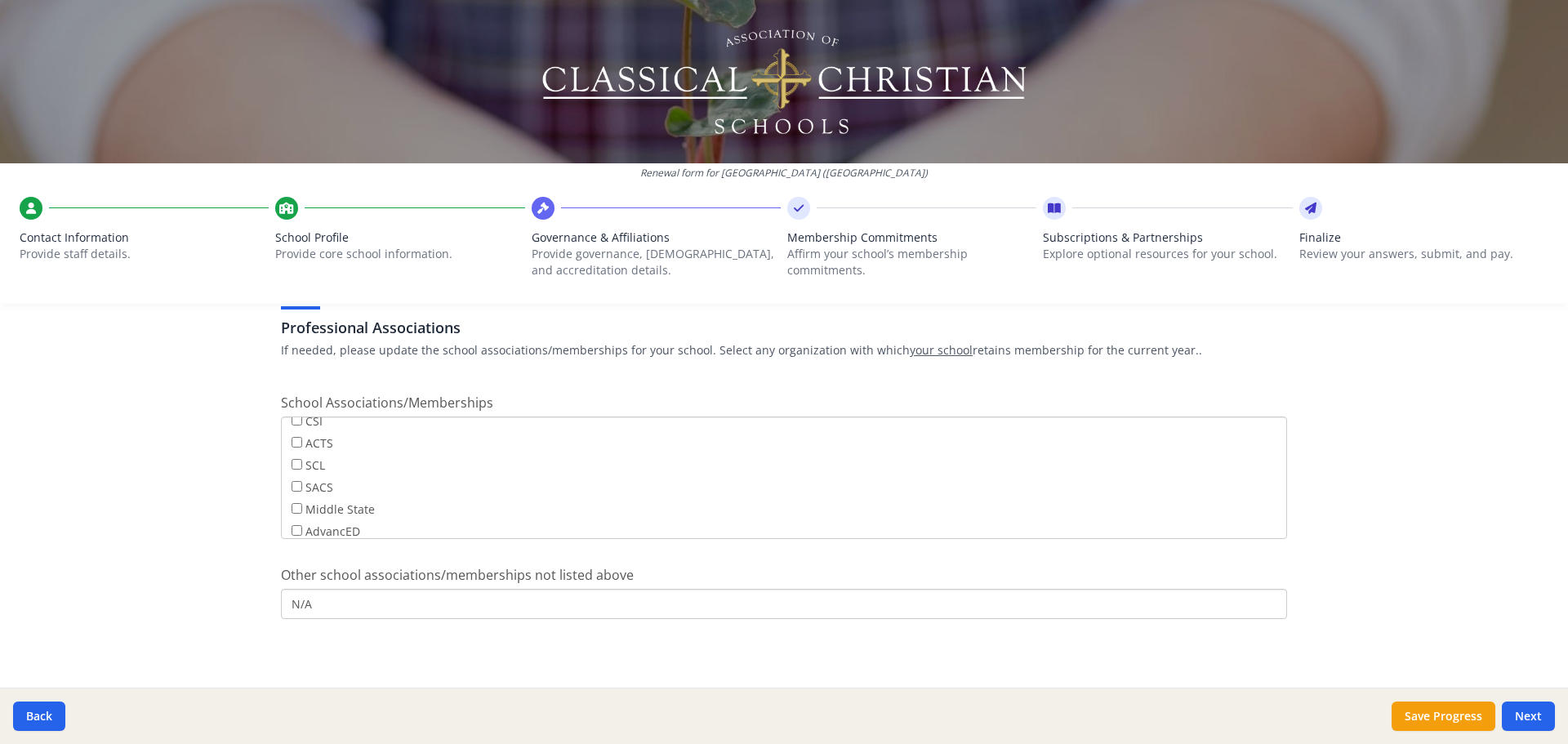
scroll to position [0, 0]
click at [1527, 712] on button "Next" at bounding box center [1528, 715] width 53 height 29
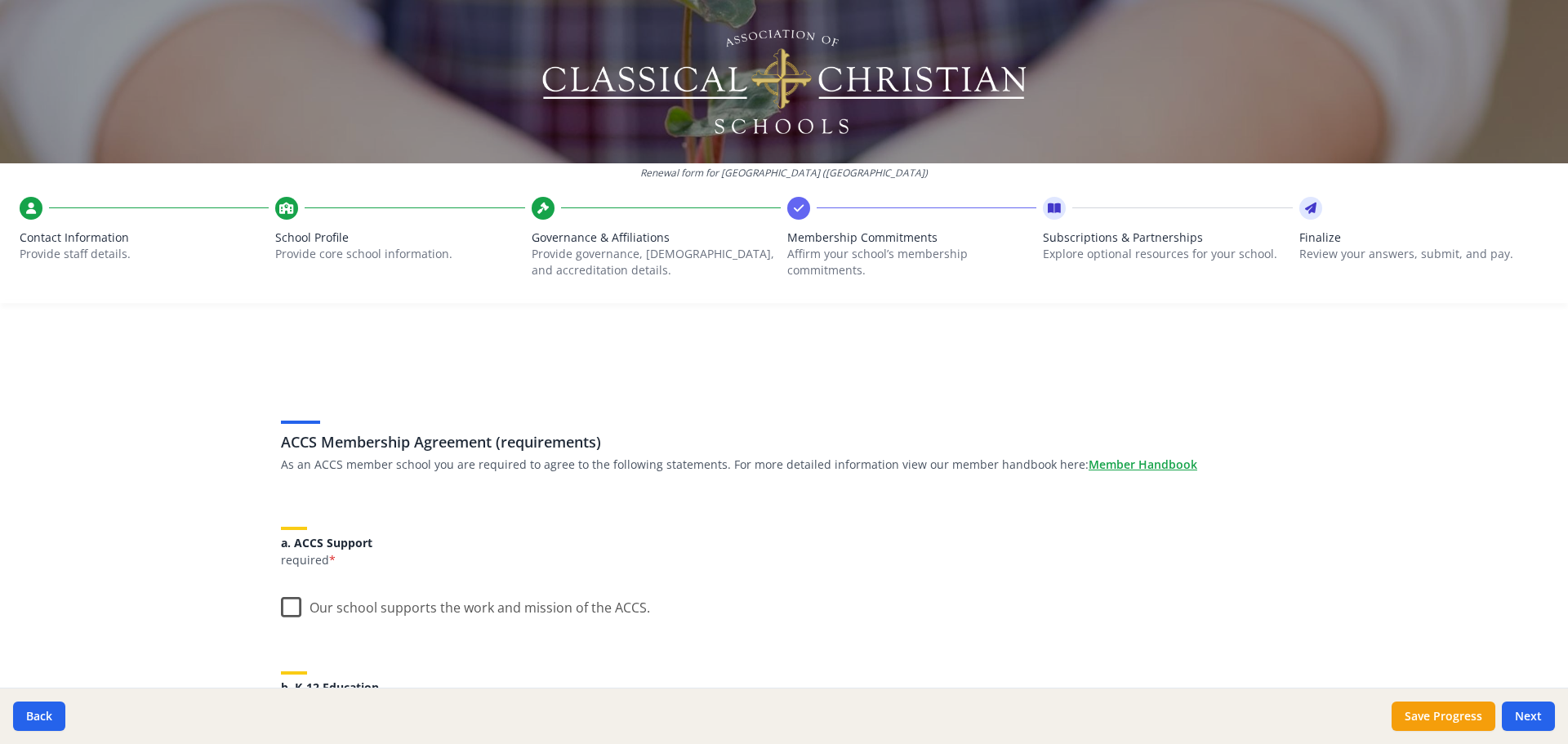
click at [290, 613] on label "Our school supports the work and mission of the ACCS." at bounding box center [465, 604] width 369 height 35
click at [0, 0] on input "Our school supports the work and mission of the ACCS." at bounding box center [0, 0] width 0 height 0
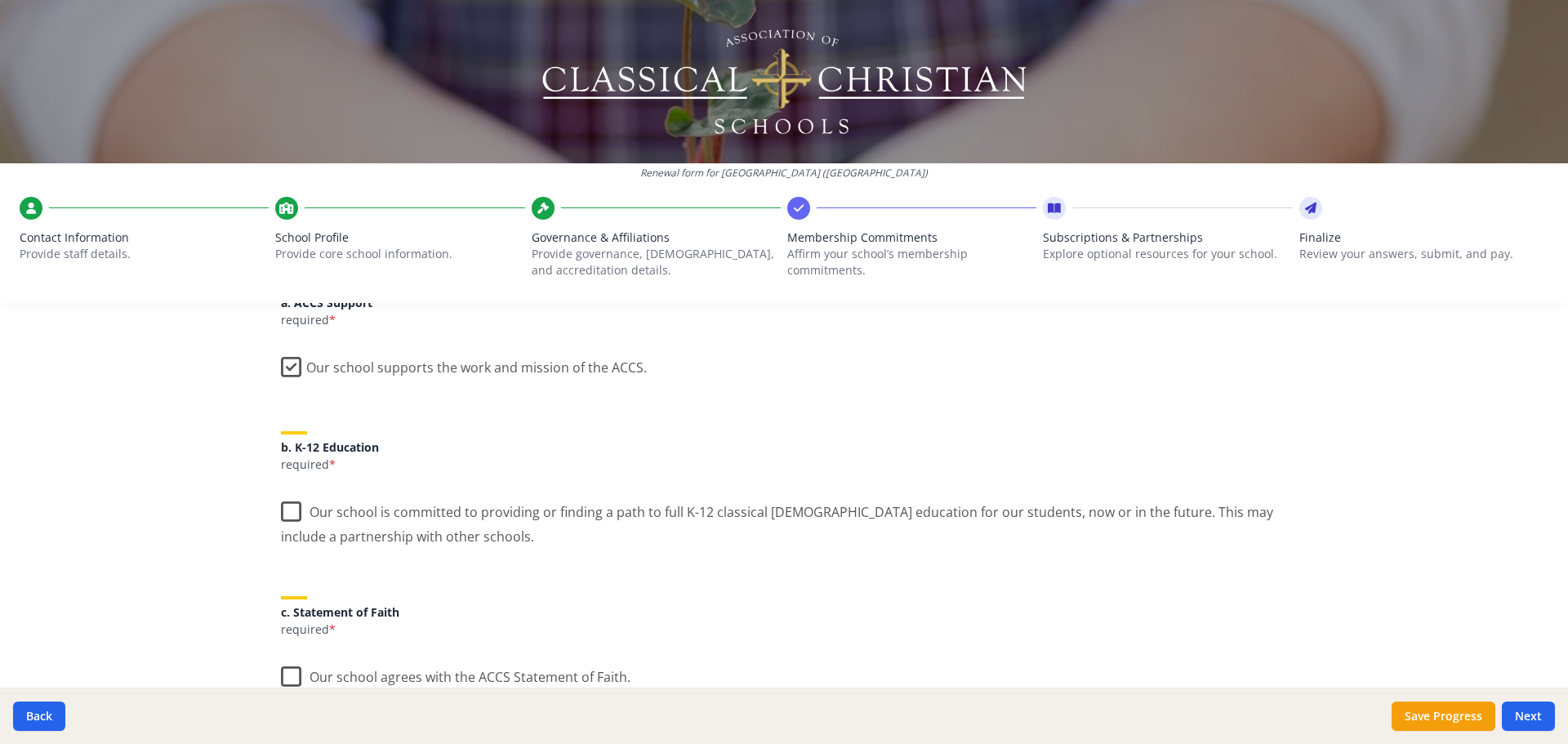
scroll to position [244, 0]
click at [284, 498] on label "Our school is committed to providing or finding a path to full K-12 classical […" at bounding box center [783, 513] width 1006 height 55
click at [0, 0] on input "Our school is committed to providing or finding a path to full K-12 classical […" at bounding box center [0, 0] width 0 height 0
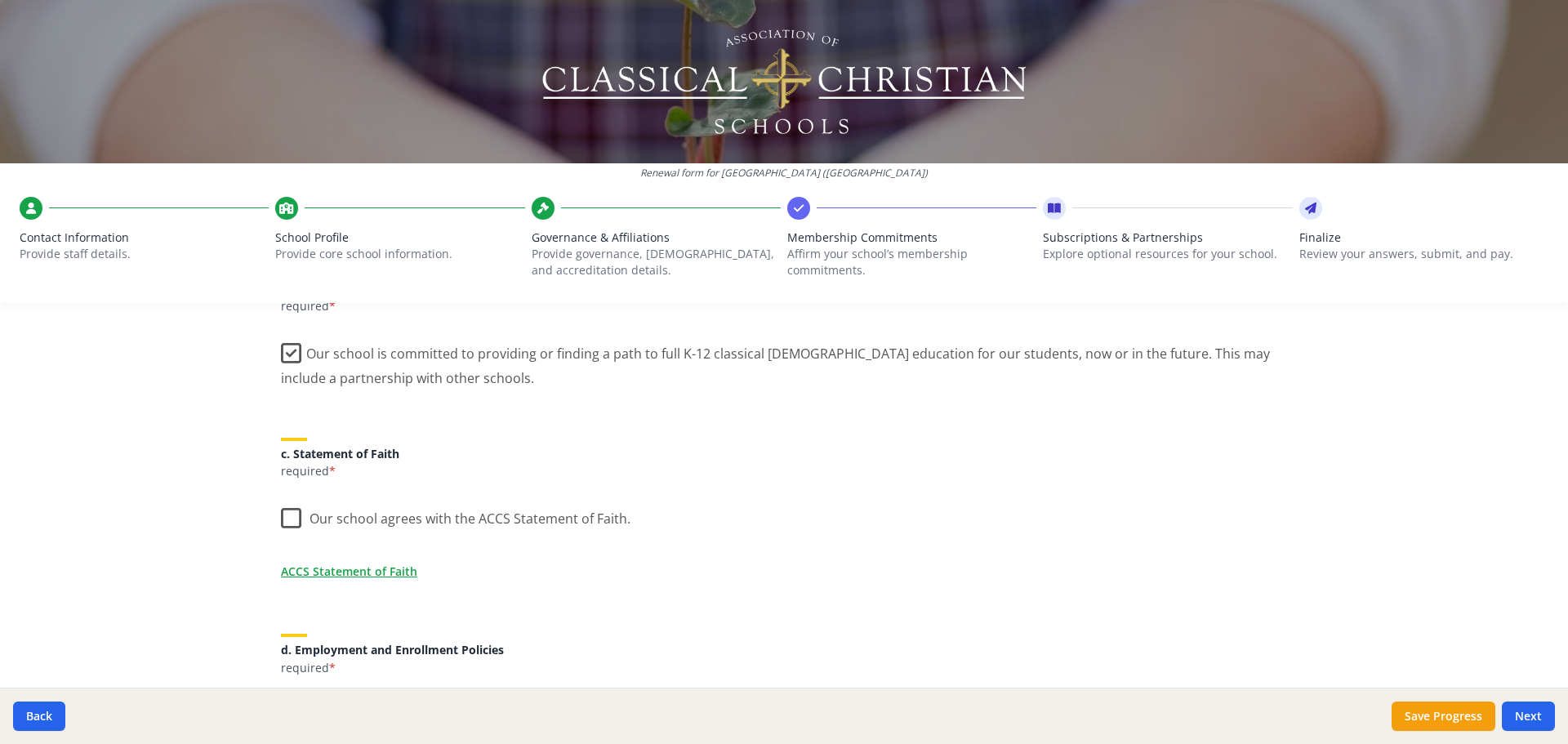
scroll to position [490, 0]
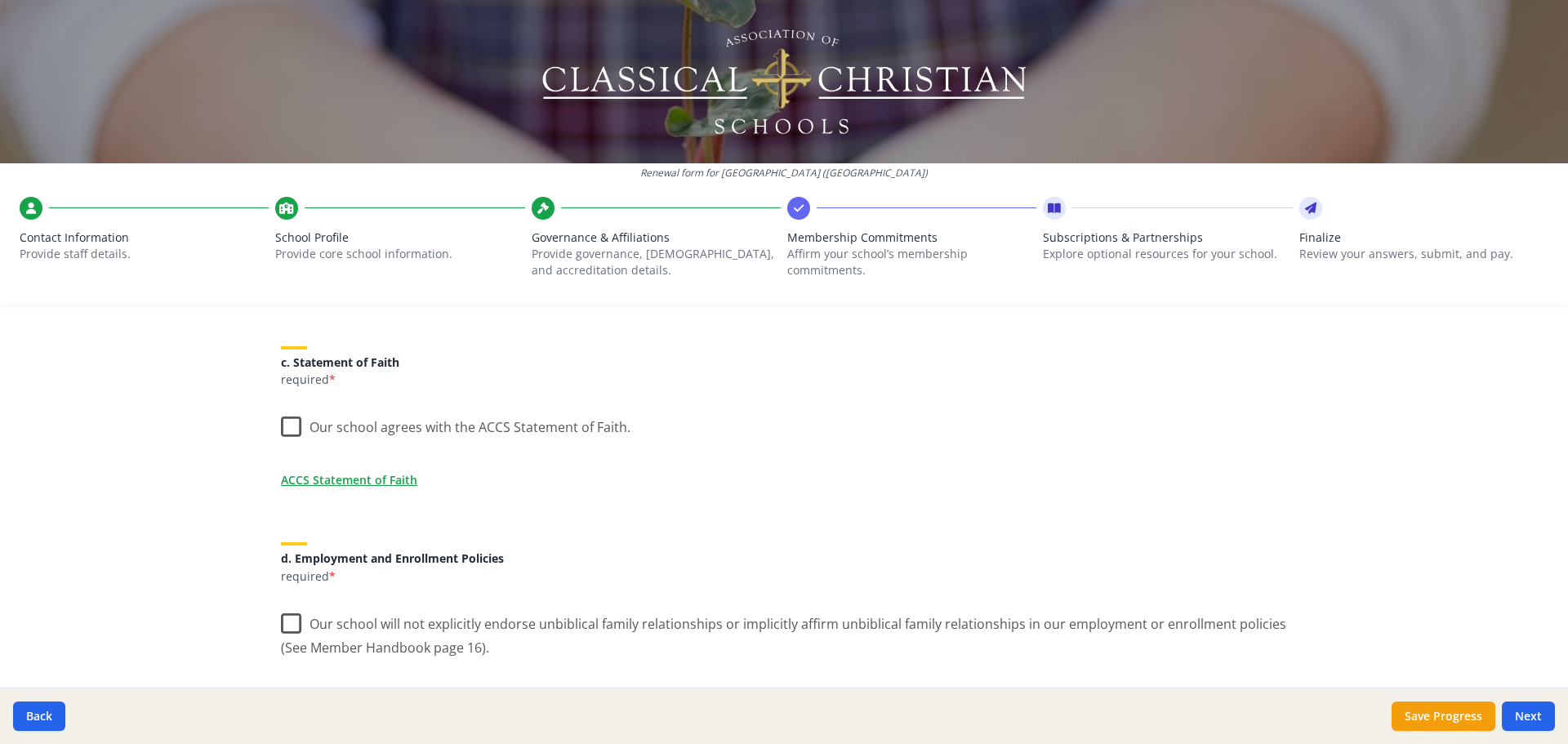
click at [286, 424] on label "Our school agrees with the ACCS Statement of Faith." at bounding box center [456, 424] width 350 height 35
click at [0, 0] on input "Our school agrees with the ACCS Statement of Faith." at bounding box center [0, 0] width 0 height 0
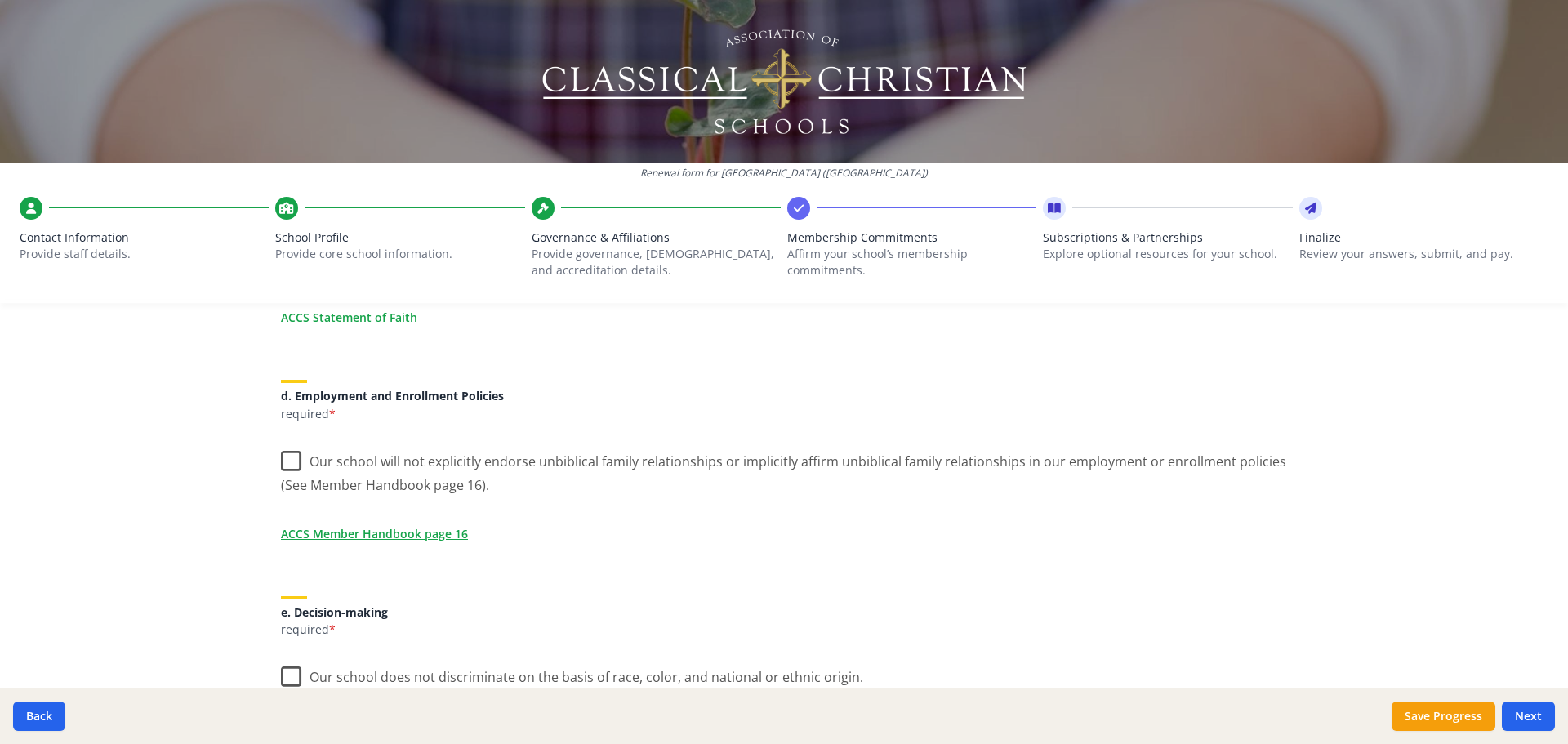
scroll to position [653, 0]
click at [287, 456] on label "Our school will not explicitly endorse unbiblical family relationships or impli…" at bounding box center [783, 467] width 1006 height 55
click at [0, 0] on input "Our school will not explicitly endorse unbiblical family relationships or impli…" at bounding box center [0, 0] width 0 height 0
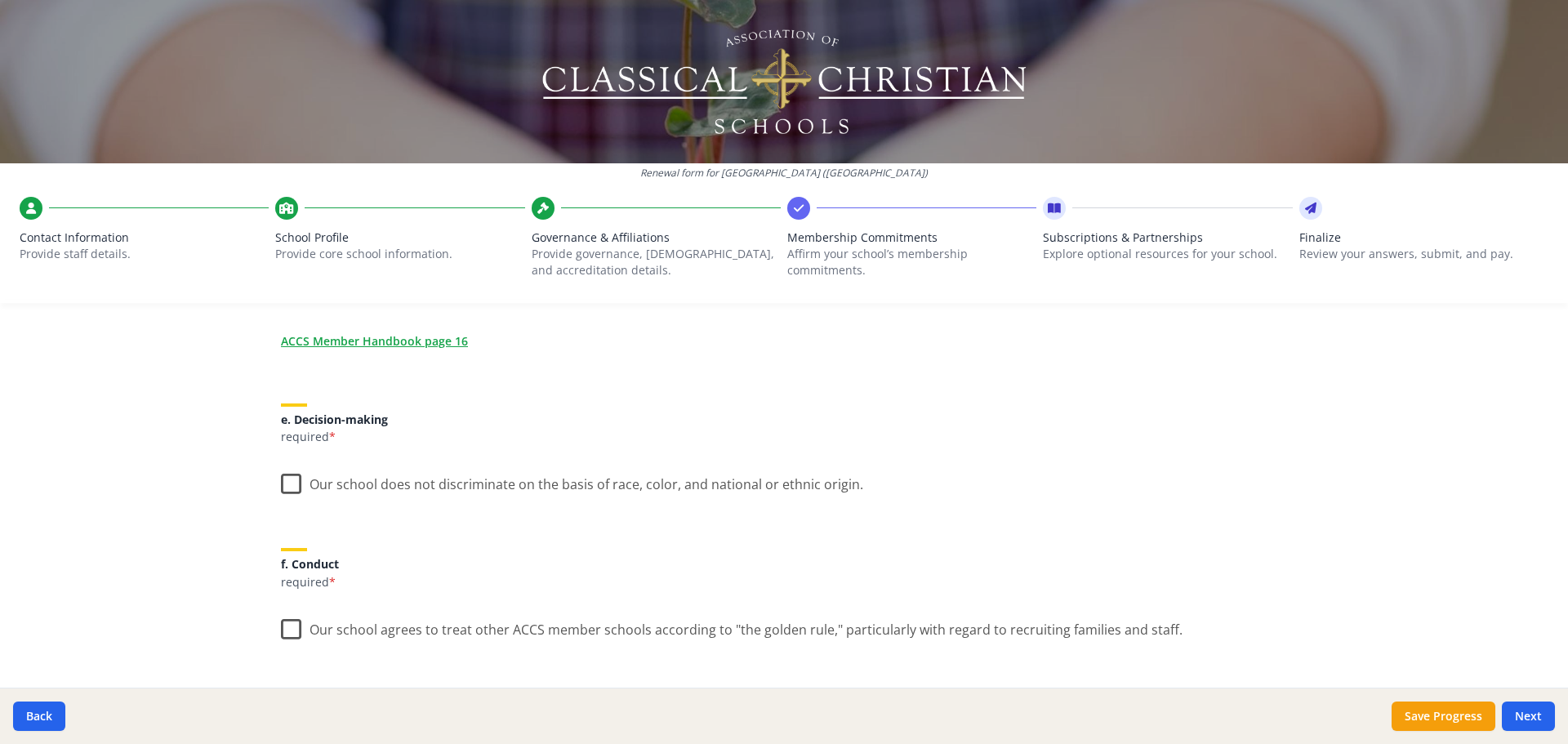
scroll to position [898, 0]
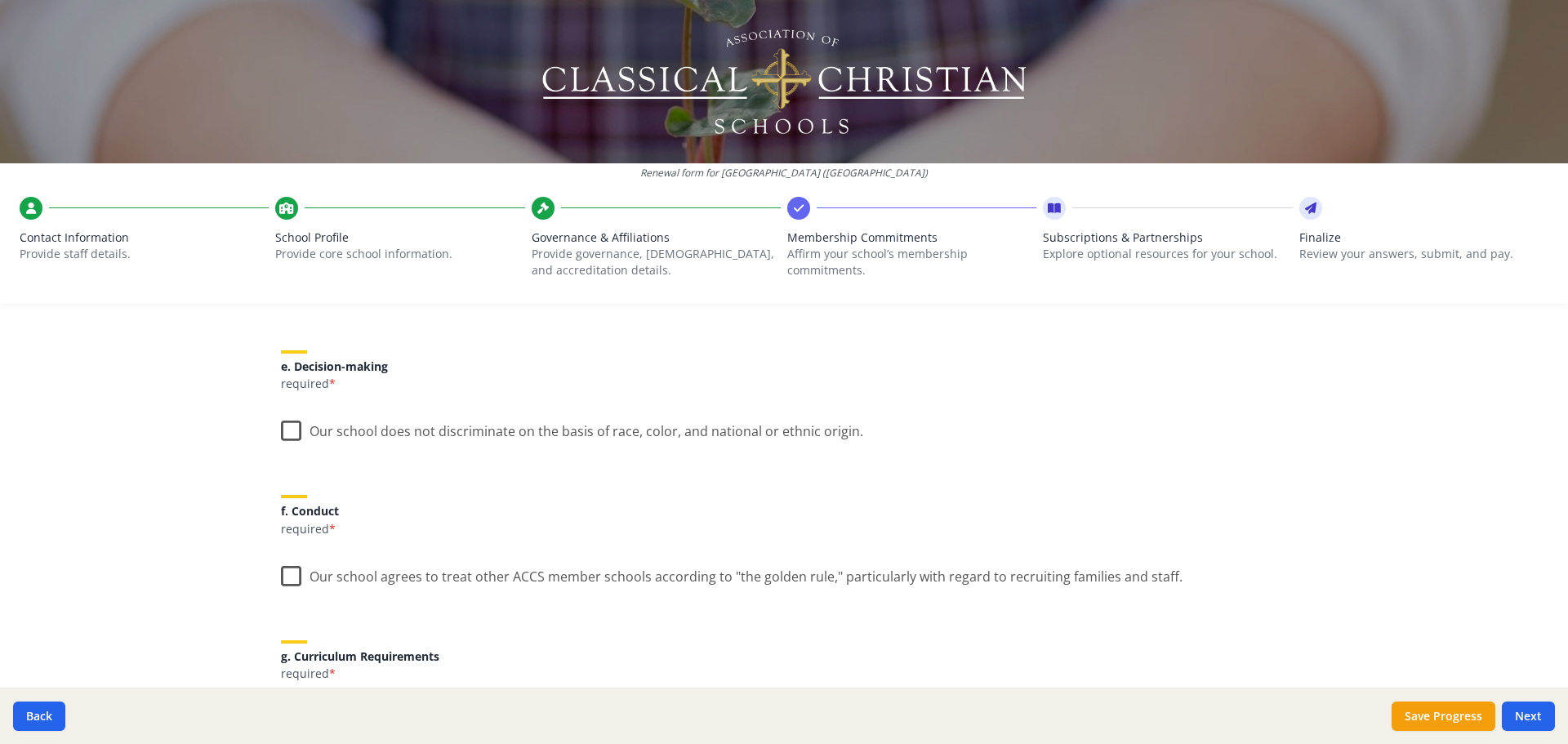
click at [281, 426] on label "Our school does not discriminate on the basis of race, color, and national or e…" at bounding box center [571, 427] width 582 height 35
click at [0, 0] on input "Our school does not discriminate on the basis of race, color, and national or e…" at bounding box center [0, 0] width 0 height 0
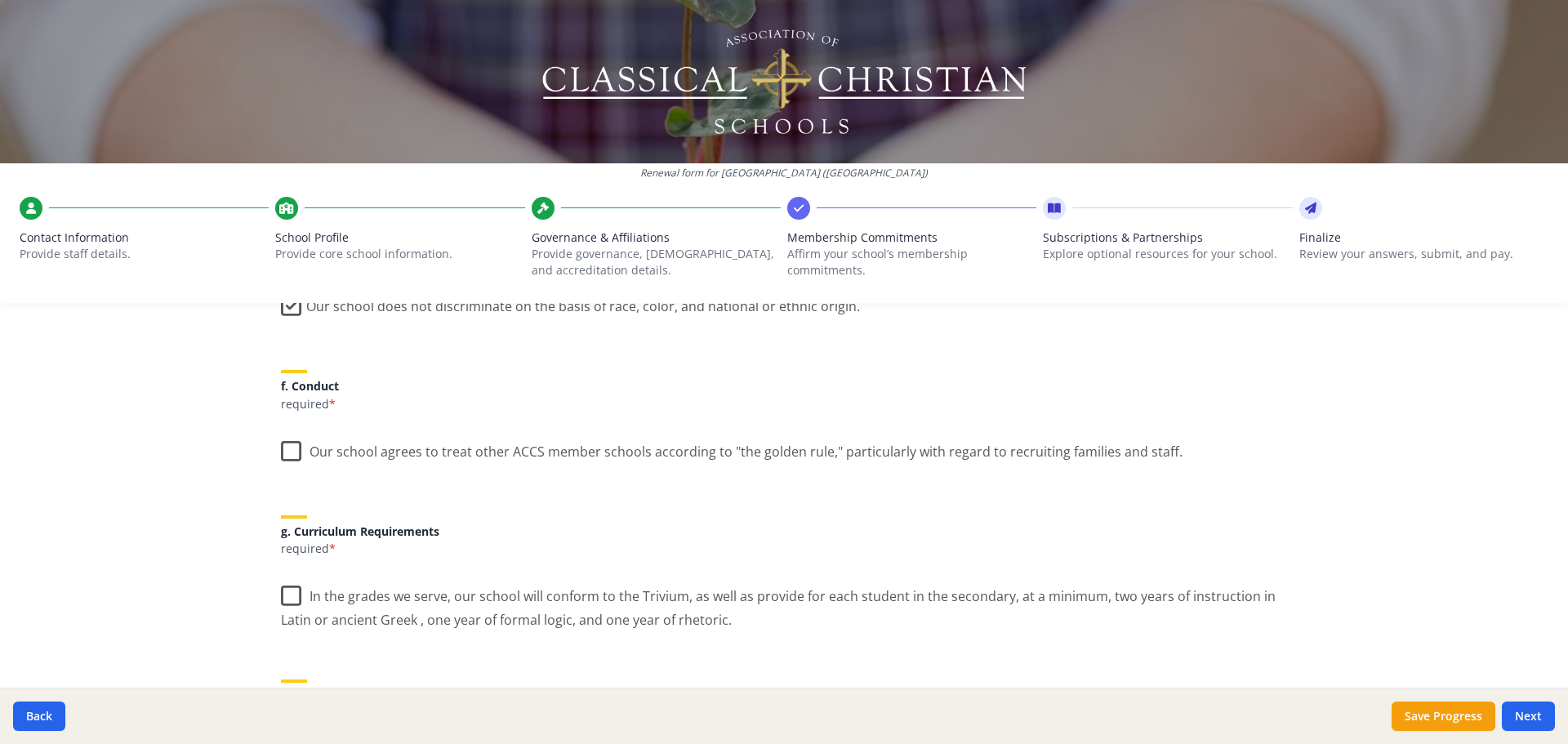
scroll to position [1061, 0]
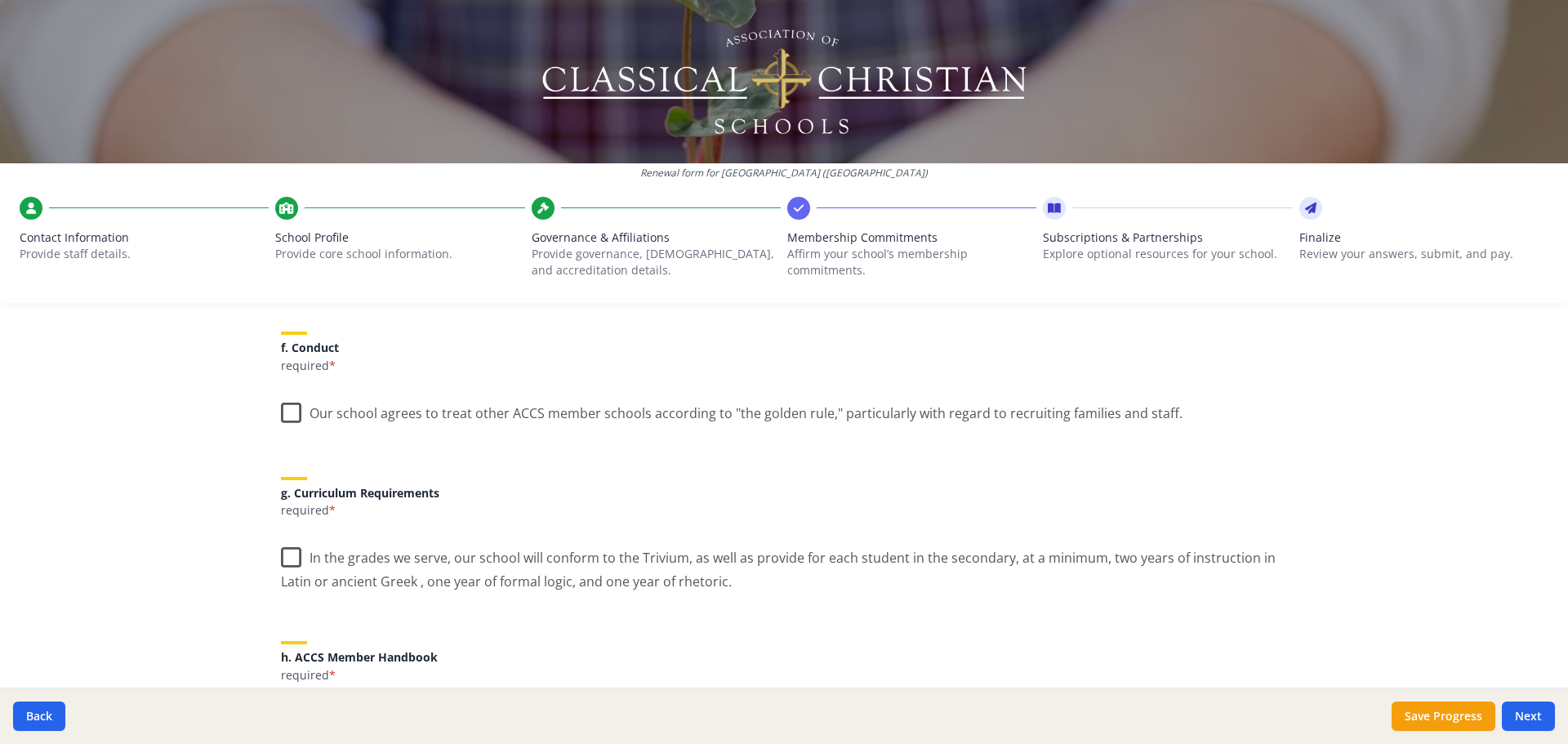
click at [284, 410] on label "Our school agrees to treat other ACCS member schools according to "the golden r…" at bounding box center [731, 410] width 901 height 35
click at [0, 0] on input "Our school agrees to treat other ACCS member schools according to "the golden r…" at bounding box center [0, 0] width 0 height 0
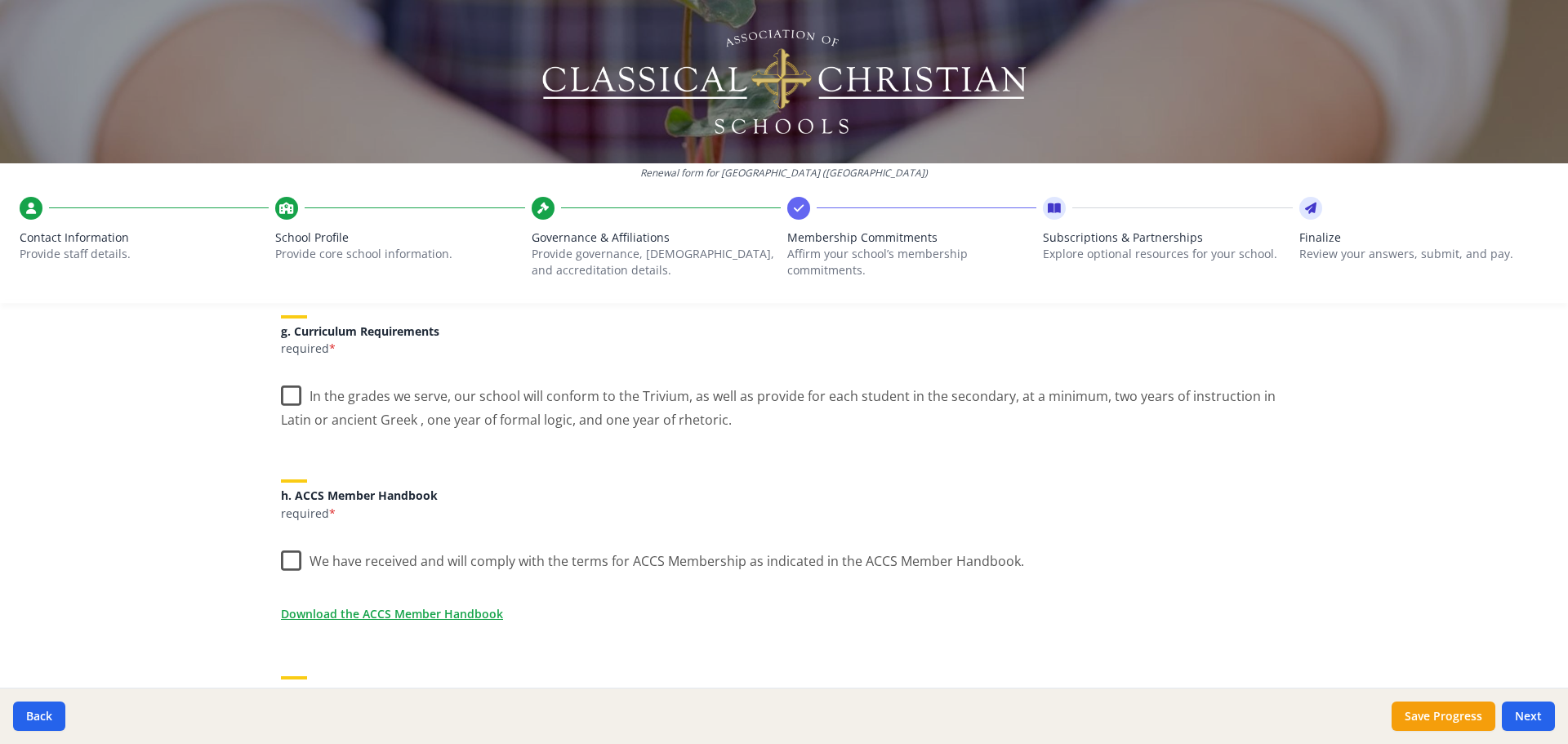
scroll to position [1224, 0]
click at [283, 390] on label "In the grades we serve, our school will conform to the Trivium, as well as prov…" at bounding box center [783, 401] width 1006 height 55
click at [0, 0] on input "In the grades we serve, our school will conform to the Trivium, as well as prov…" at bounding box center [0, 0] width 0 height 0
click at [288, 552] on label "We have received and will comply with the terms for ACCS Membership as indicate…" at bounding box center [652, 556] width 743 height 35
click at [0, 0] on input "We have received and will comply with the terms for ACCS Membership as indicate…" at bounding box center [0, 0] width 0 height 0
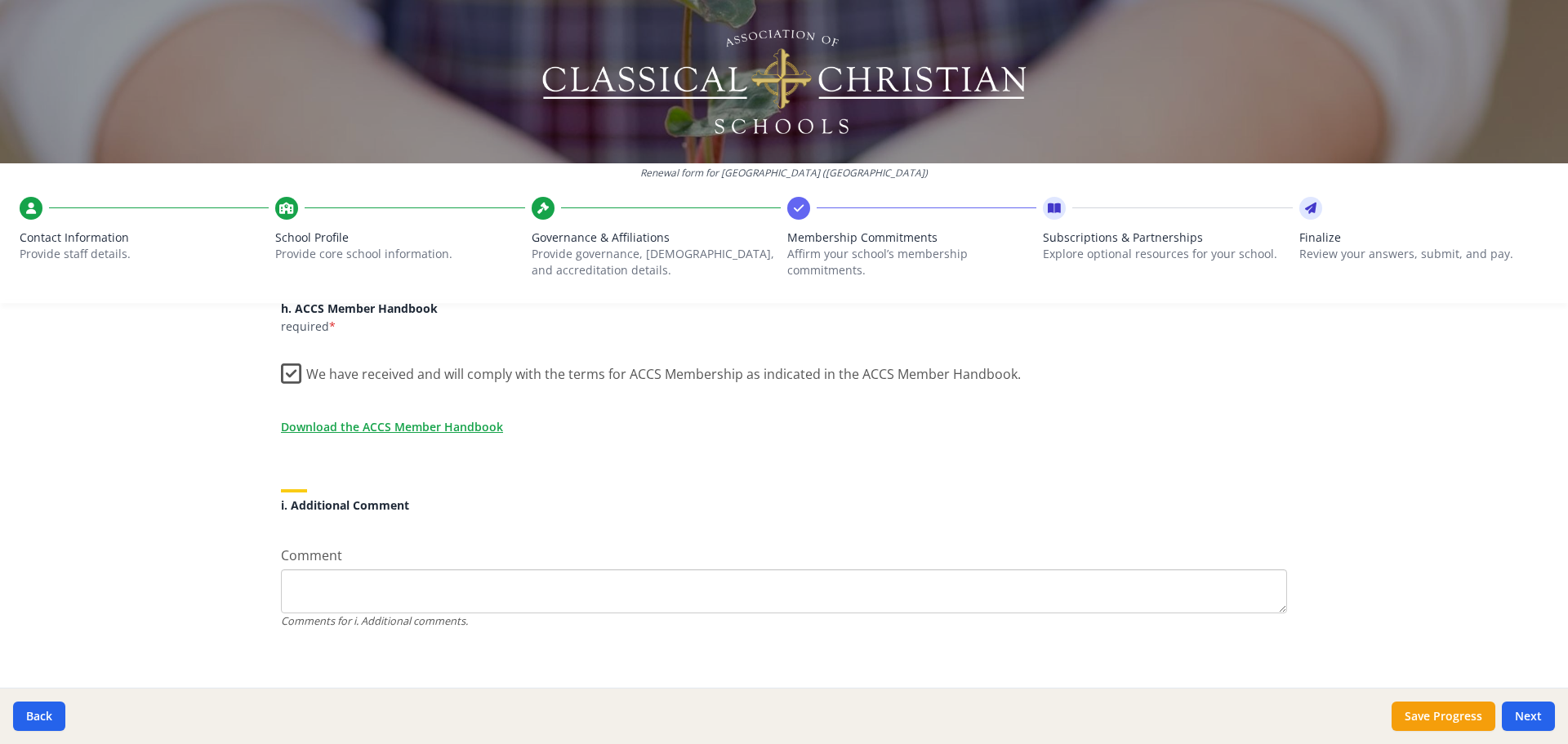
scroll to position [1420, 0]
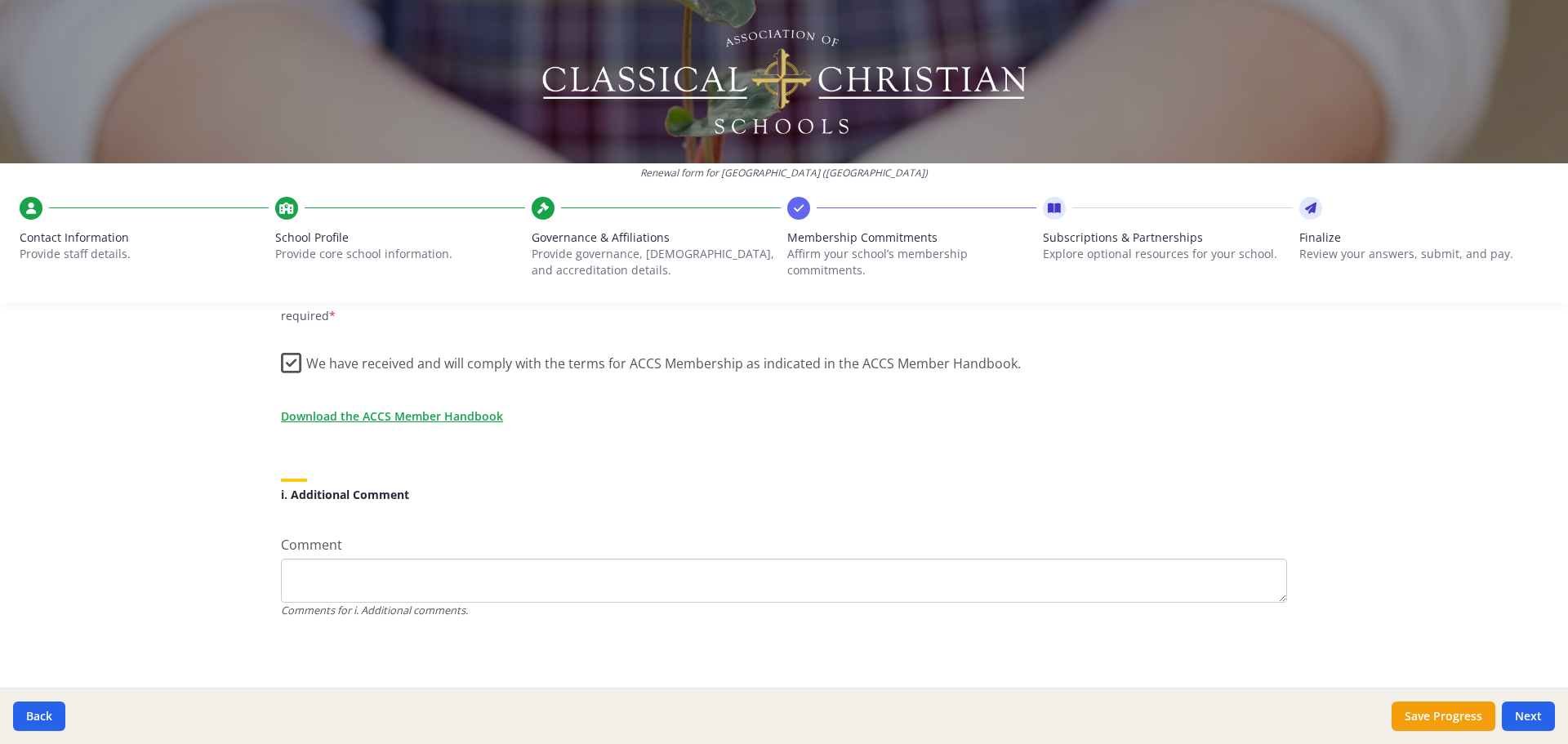
click at [334, 564] on textarea "Comment" at bounding box center [783, 581] width 1006 height 44
type textarea "We would like to begin the processing of full accreditation but we receive Ed C…"
click at [1541, 717] on button "Next" at bounding box center [1528, 715] width 53 height 29
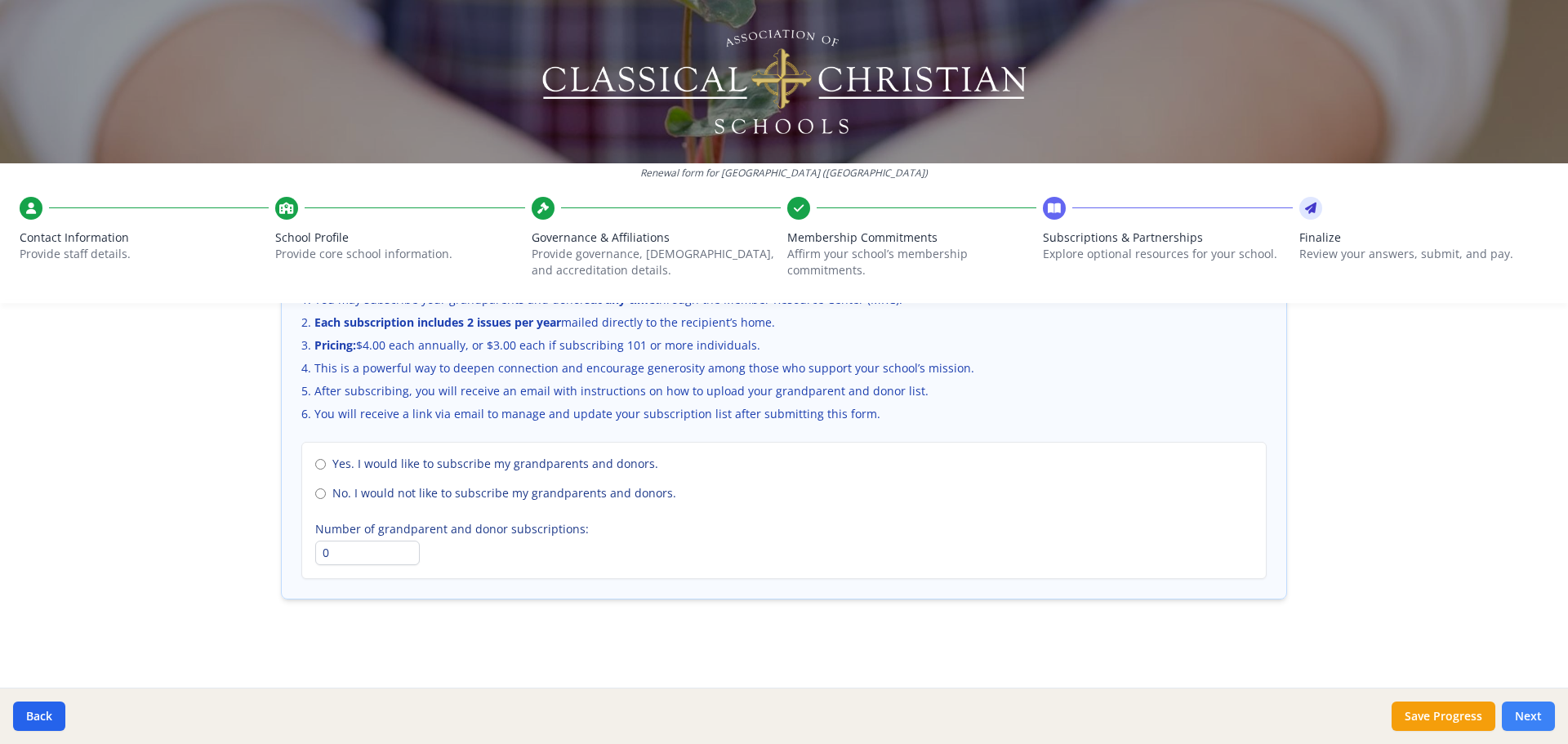
scroll to position [1123, 0]
click at [315, 492] on input "No. I would not like to subscribe my grandparents and donors." at bounding box center [320, 493] width 11 height 11
radio input "true"
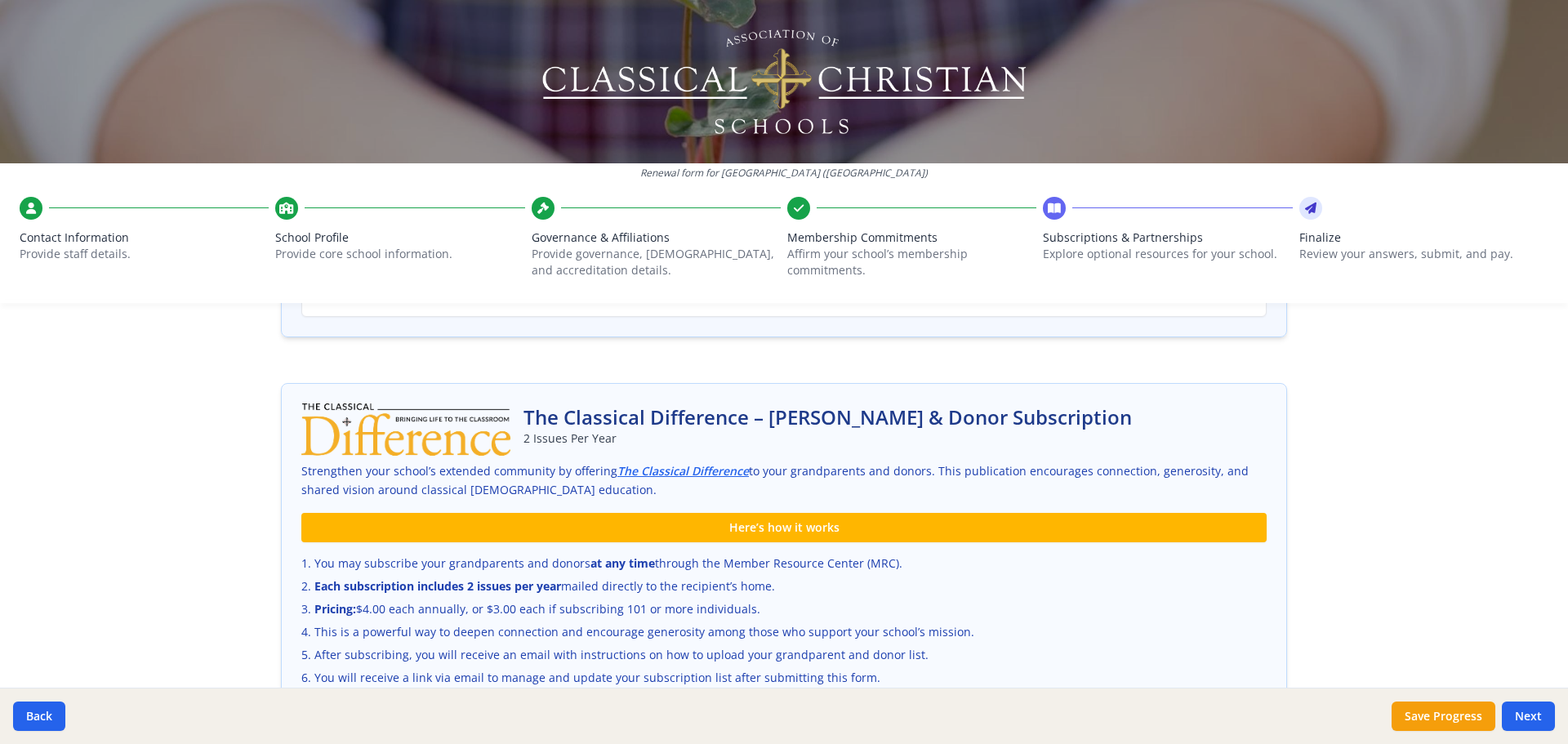
scroll to position [633, 0]
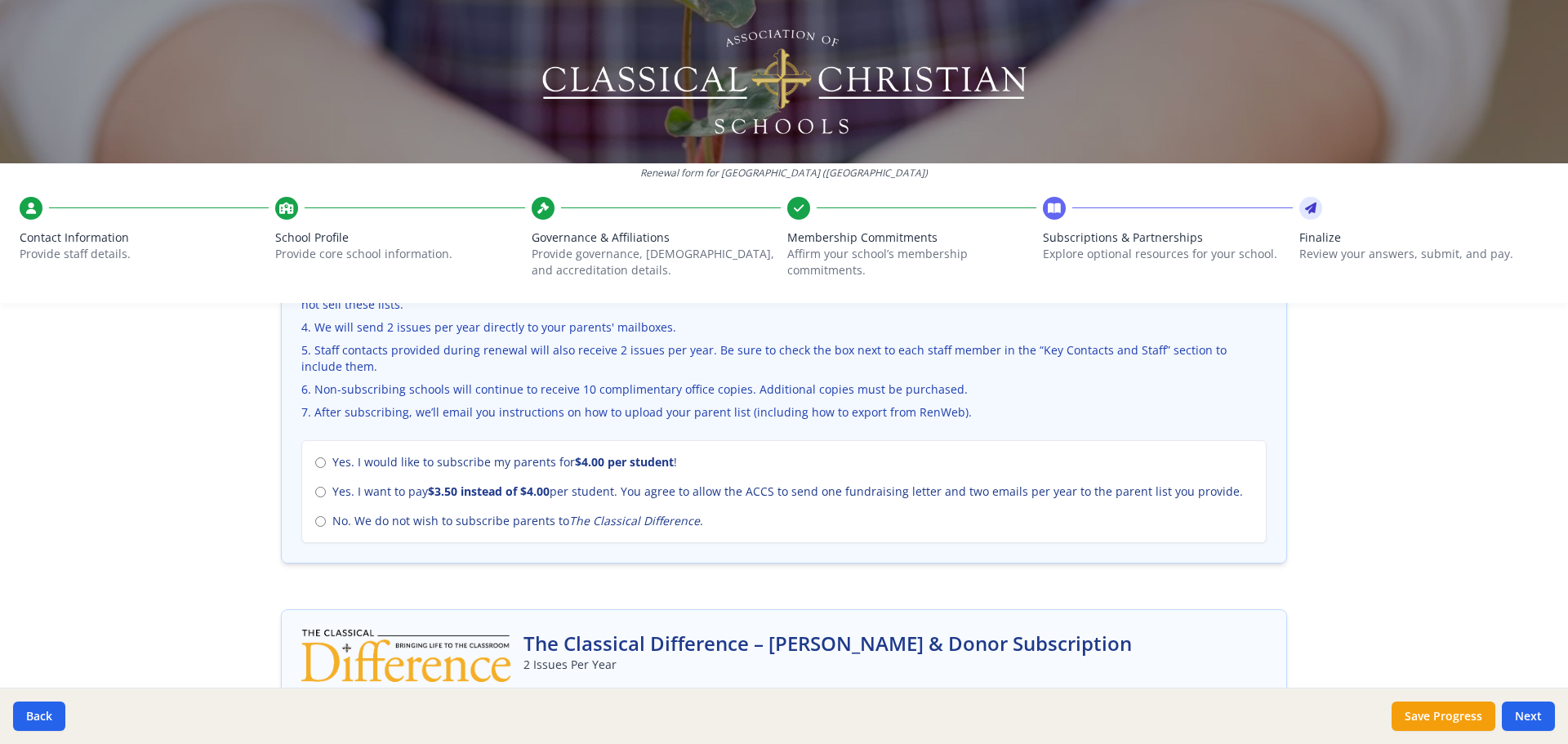
click at [302, 523] on div "Yes. I would like to subscribe my parents for $4.00 per student ! Yes. I want t…" at bounding box center [783, 492] width 965 height 103
click at [315, 520] on input "No. We do not wish to subscribe parents to The Classical Difference ." at bounding box center [320, 522] width 11 height 11
radio input "true"
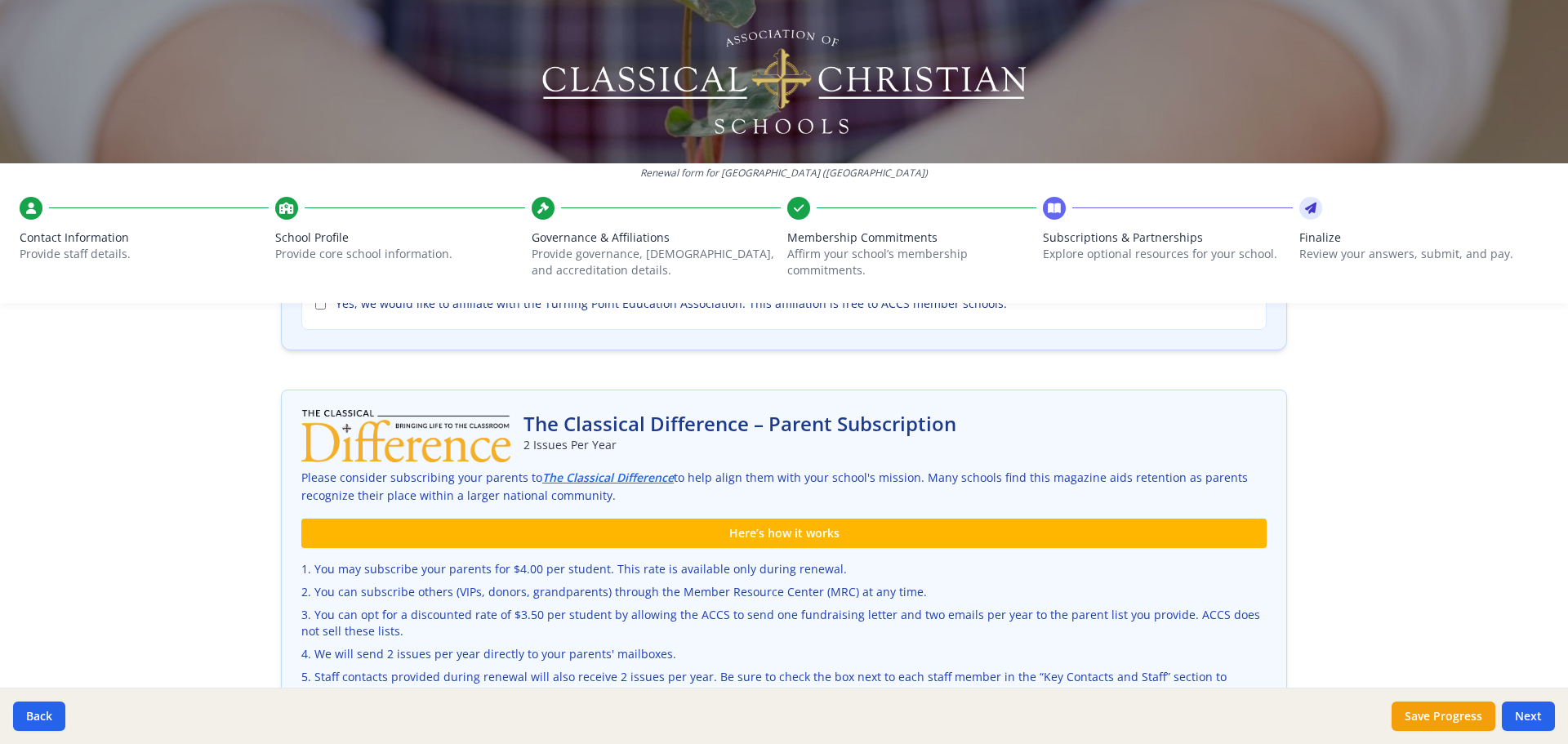
scroll to position [0, 0]
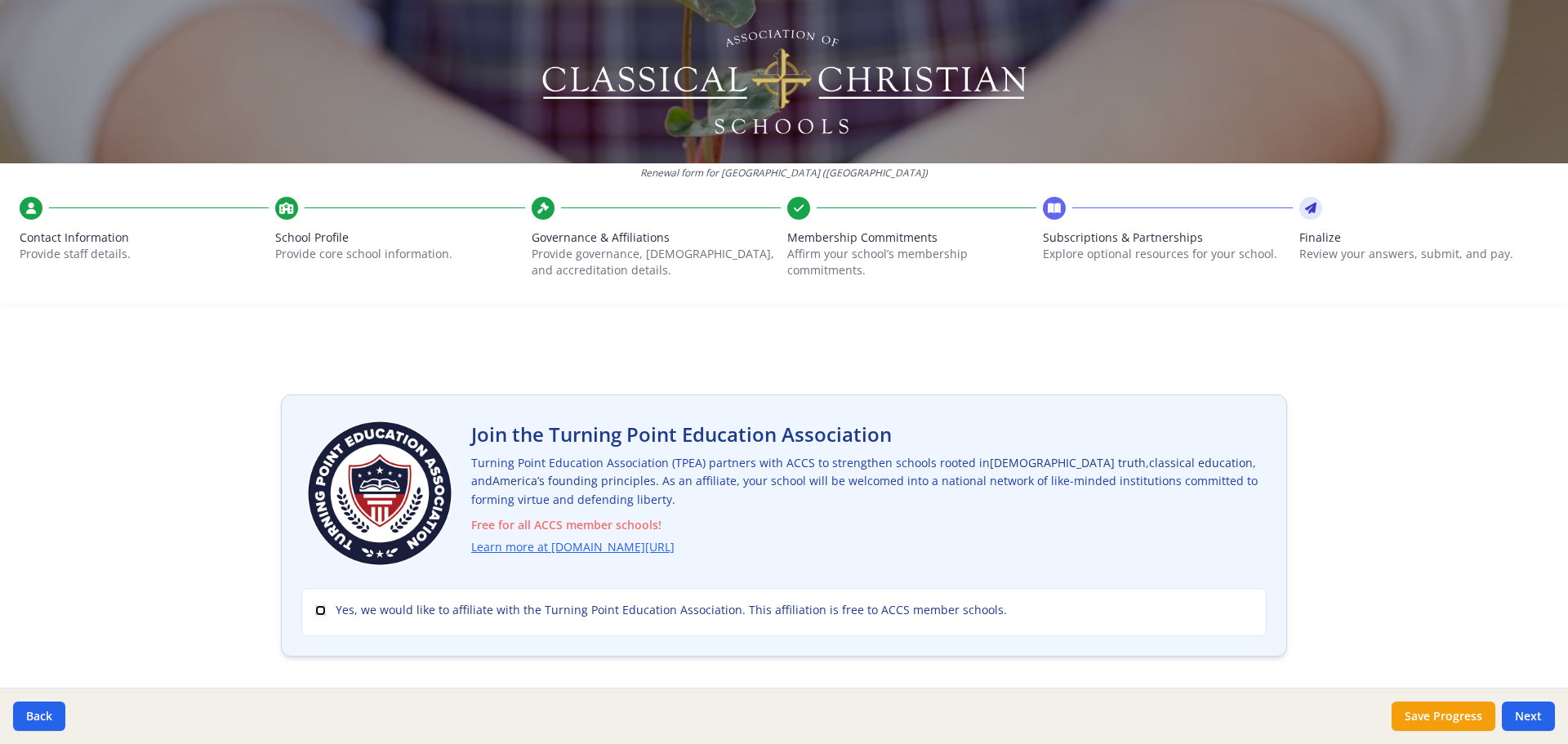
drag, startPoint x: 314, startPoint y: 613, endPoint x: 324, endPoint y: 600, distance: 16.4
click at [315, 613] on input "Yes, we would like to affiliate with the Turning Point Education Association. T…" at bounding box center [320, 610] width 11 height 11
checkbox input "true"
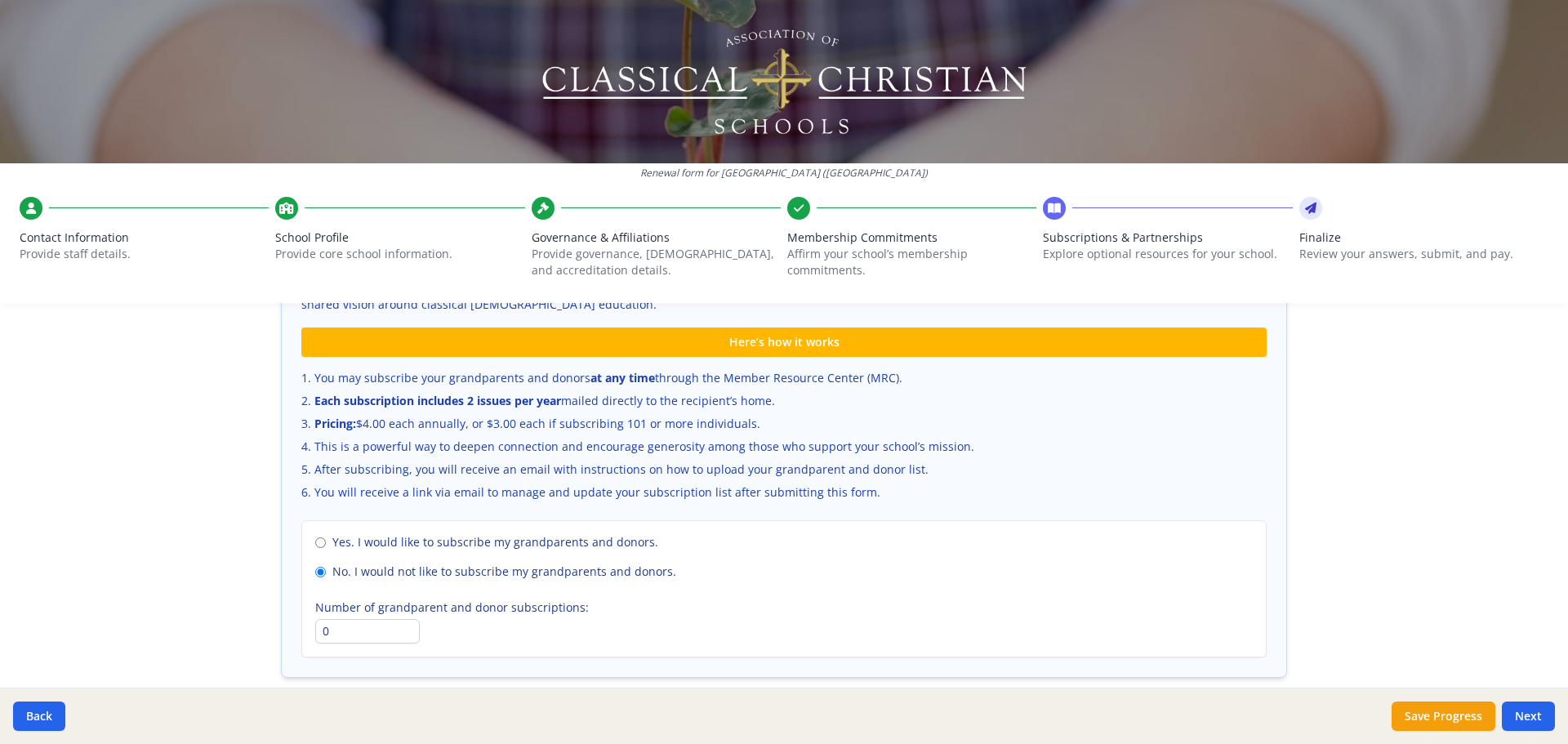
scroll to position [1123, 0]
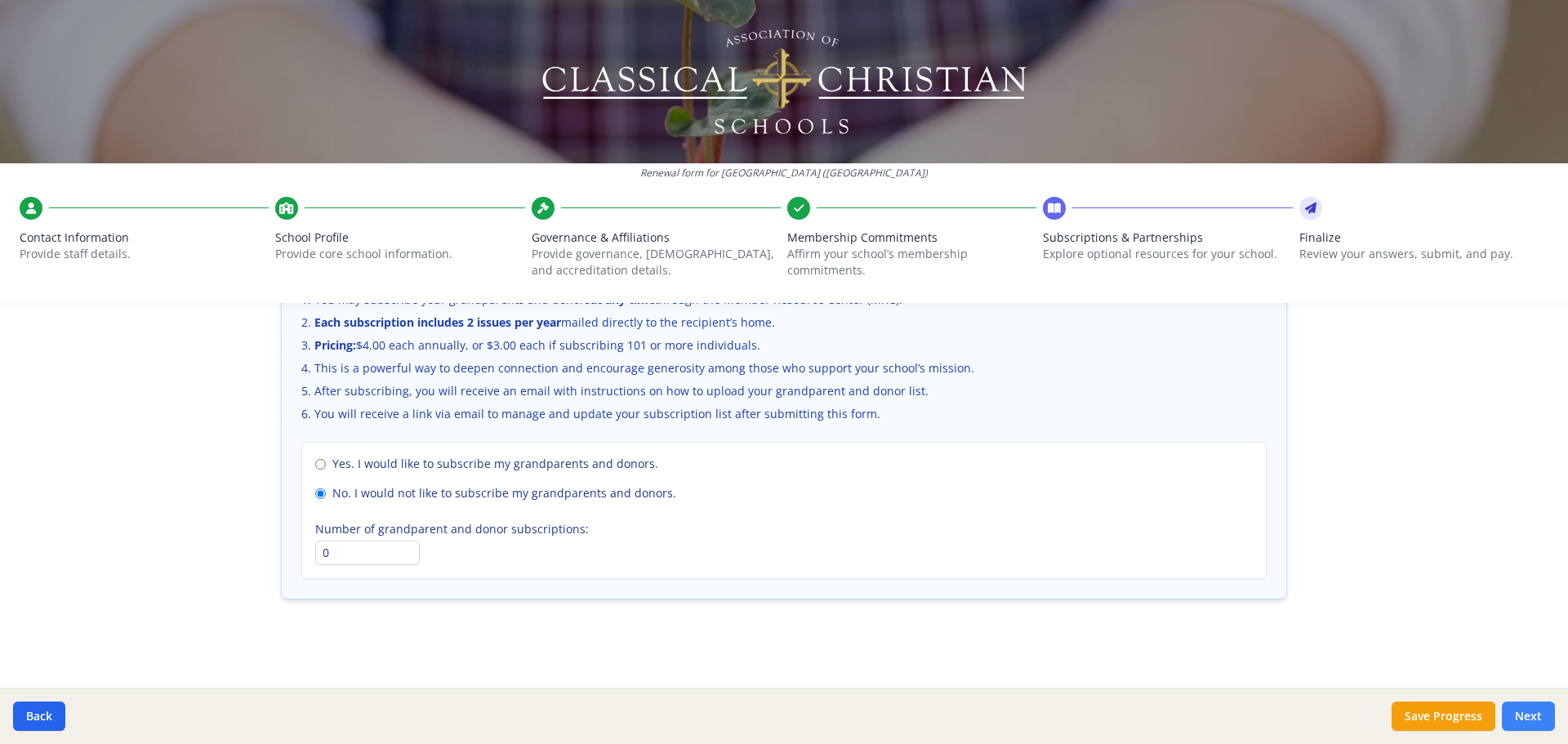
click at [1522, 715] on button "Next" at bounding box center [1528, 715] width 53 height 29
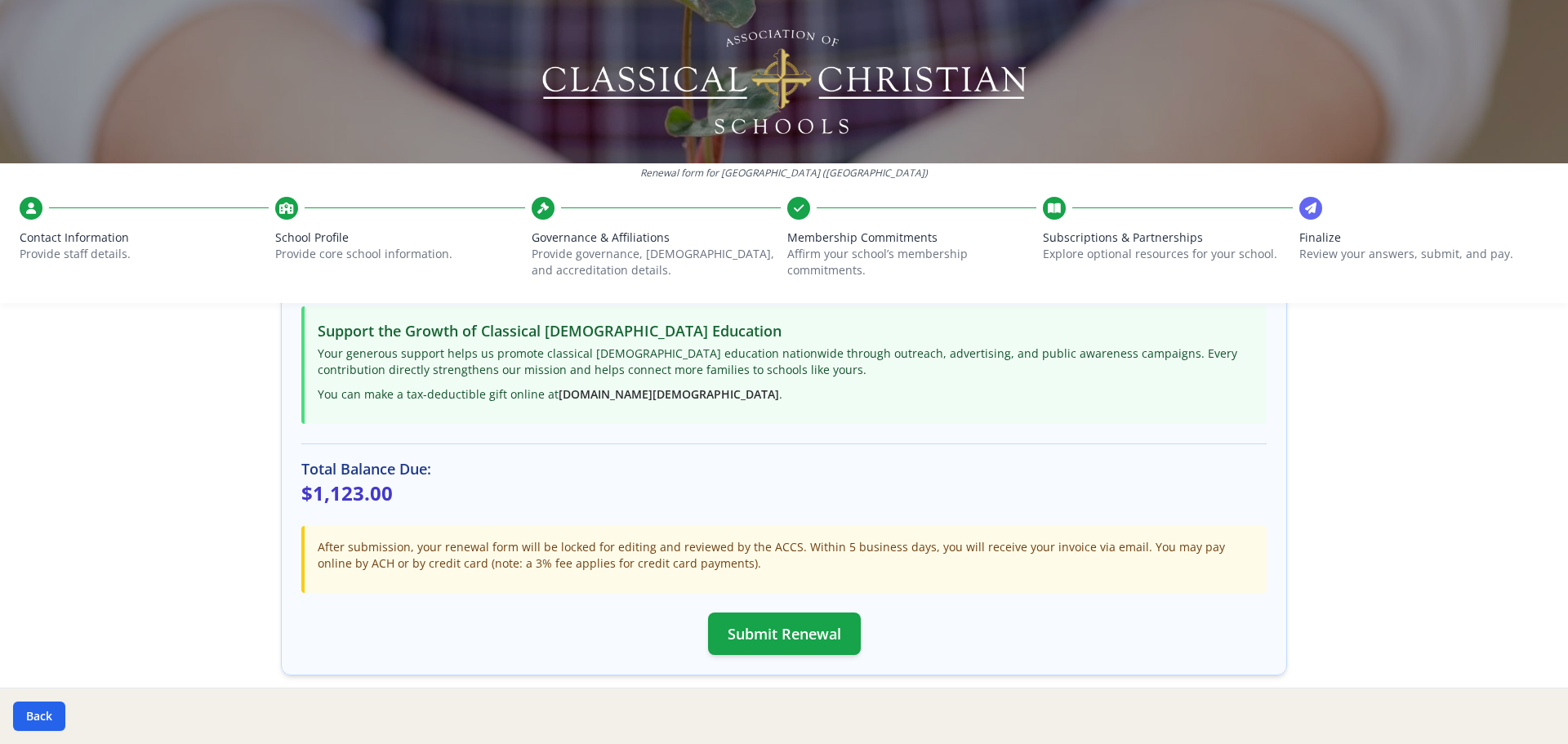
scroll to position [432, 0]
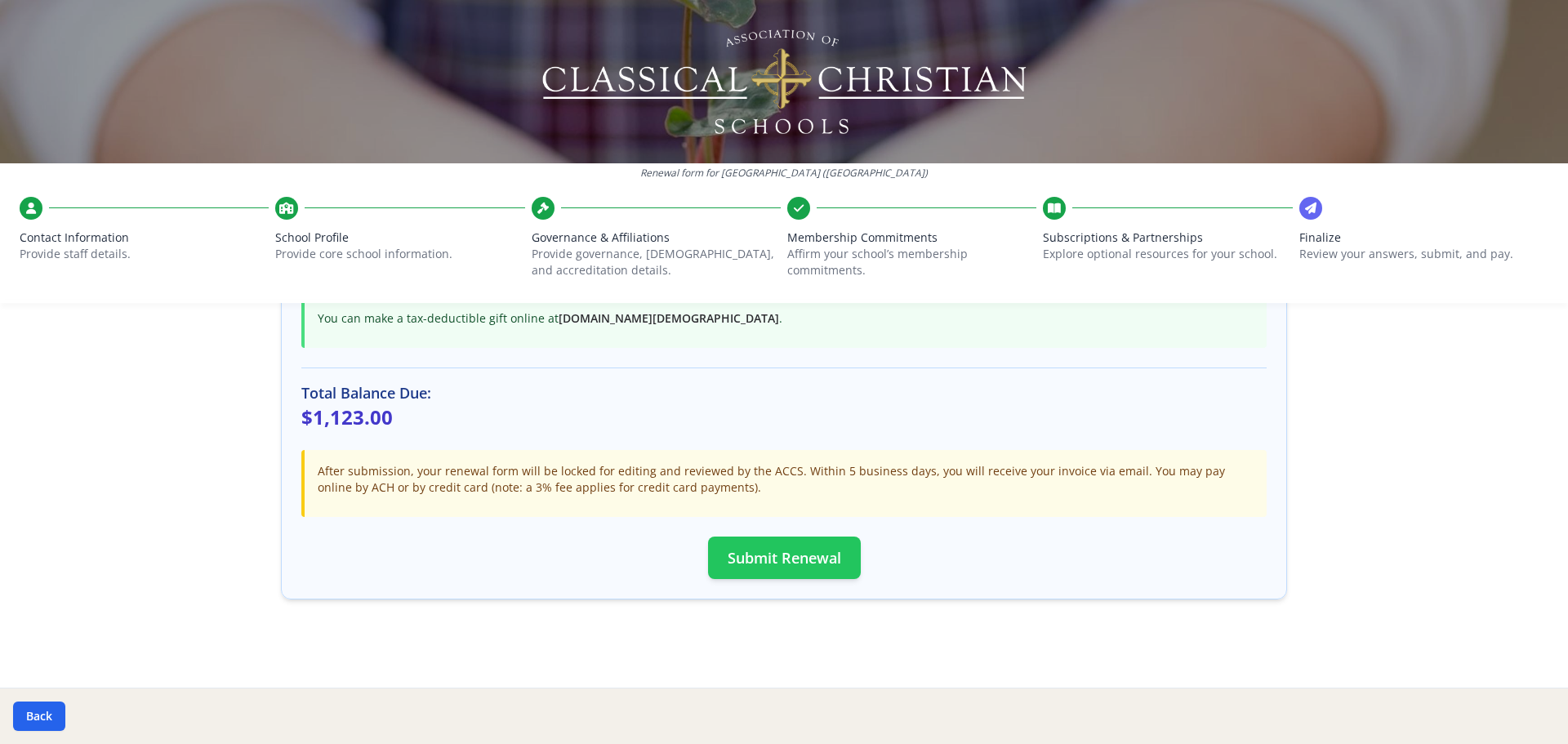
click at [788, 556] on button "Submit Renewal" at bounding box center [784, 558] width 153 height 42
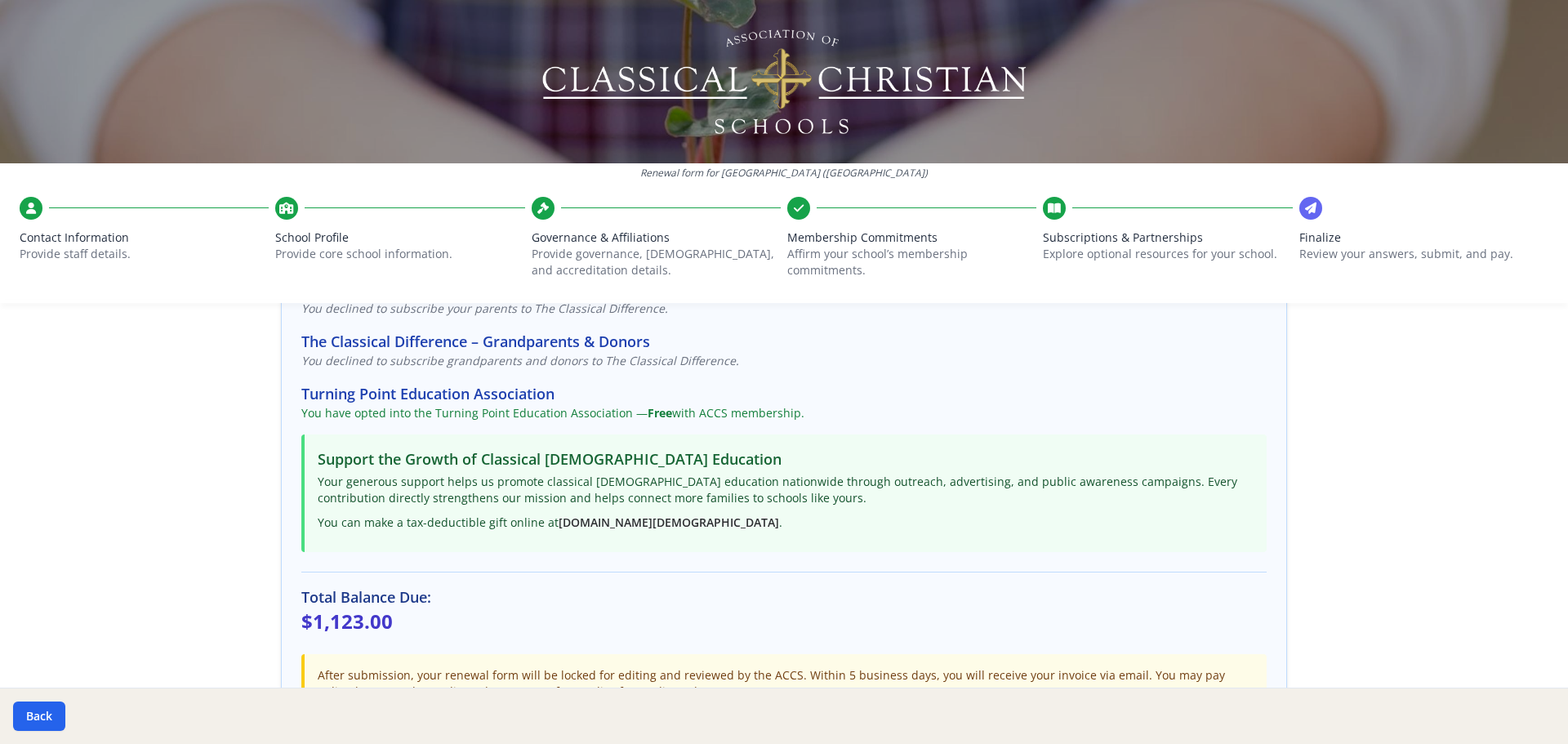
scroll to position [0, 0]
